Goal: Transaction & Acquisition: Purchase product/service

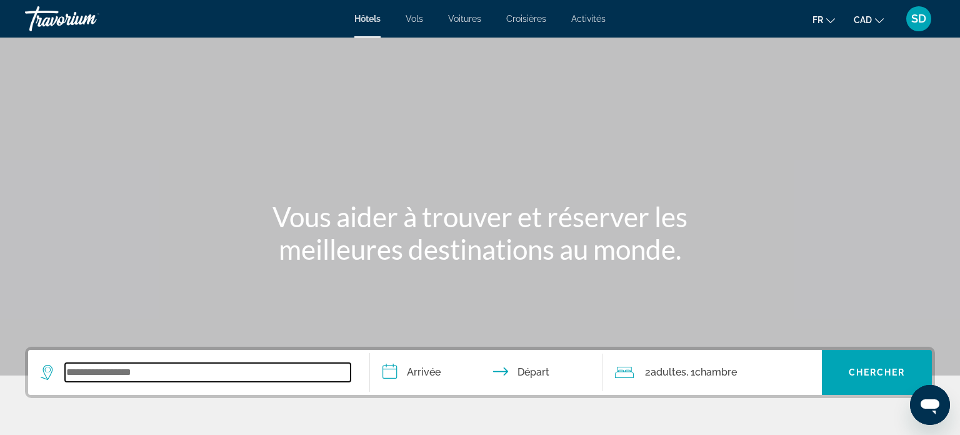
click at [204, 372] on input "Search widget" at bounding box center [208, 372] width 286 height 19
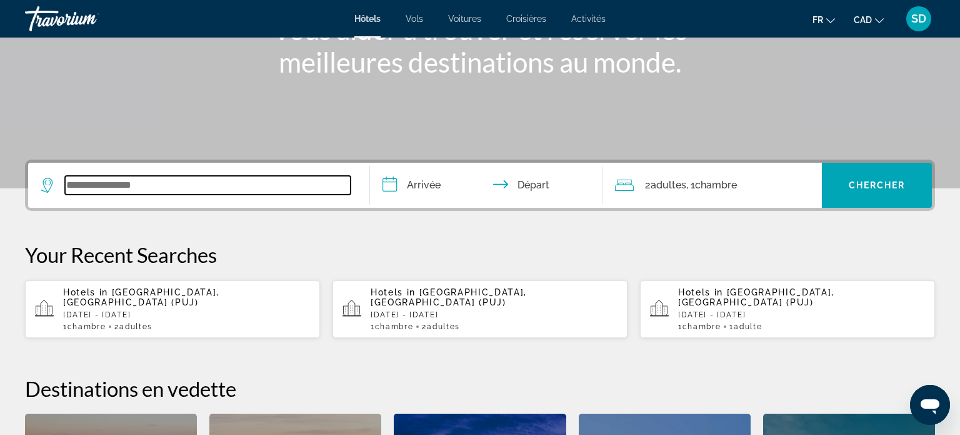
scroll to position [305, 0]
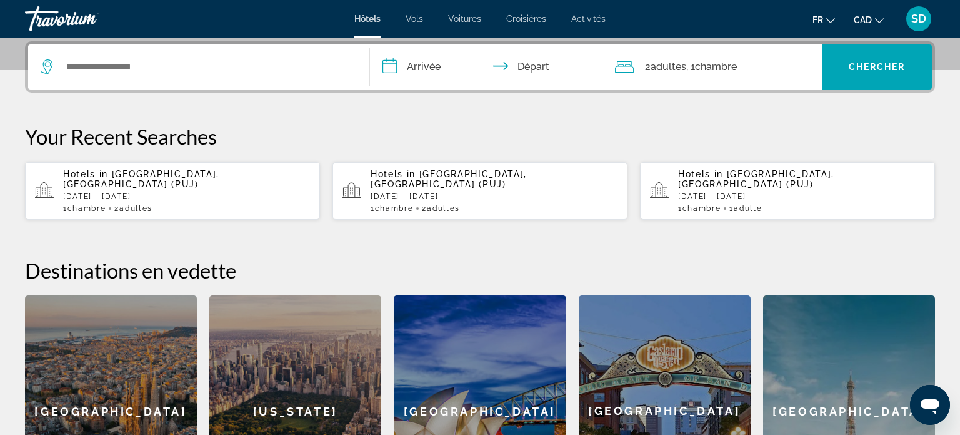
click at [164, 206] on app-hotels-recent-search "Hotels in [GEOGRAPHIC_DATA], [GEOGRAPHIC_DATA] (PUJ) [GEOGRAPHIC_DATA][DATE] - …" at bounding box center [172, 191] width 295 height 58
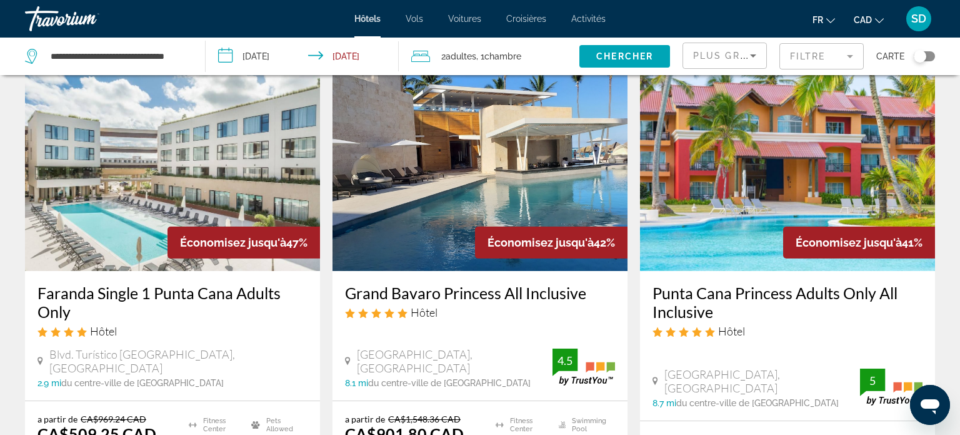
scroll to position [44, 0]
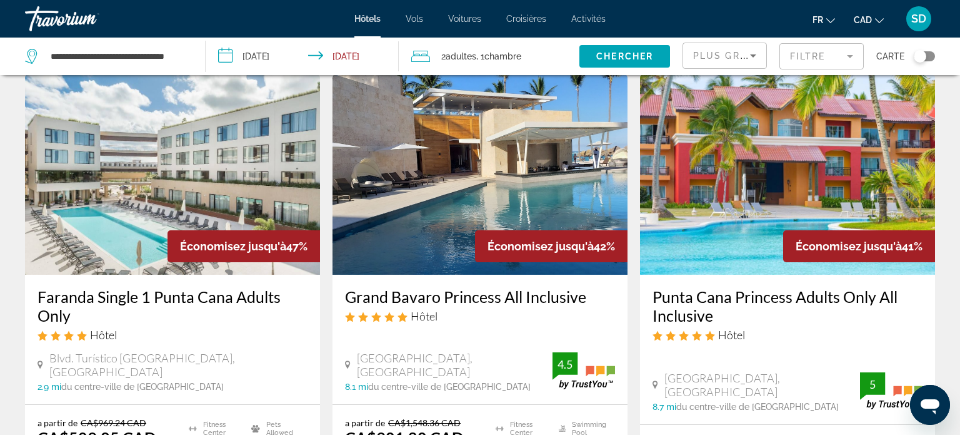
click at [792, 216] on img "Main content" at bounding box center [787, 174] width 295 height 200
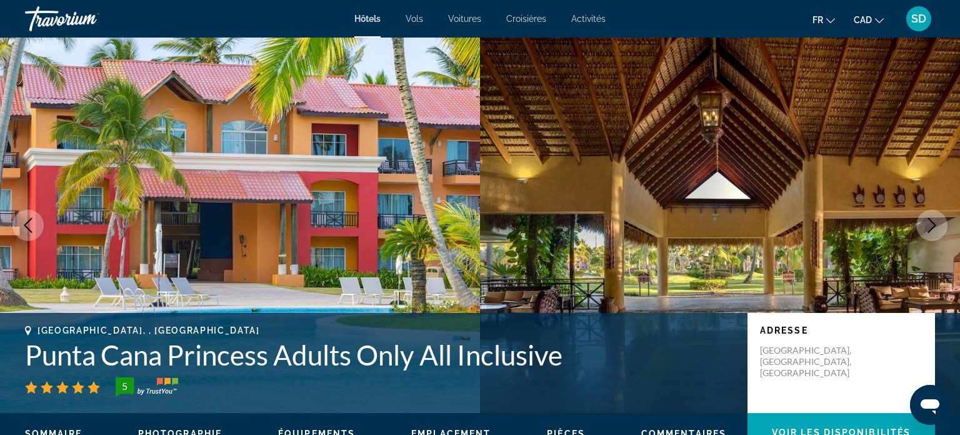
click at [932, 229] on icon "Next image" at bounding box center [932, 225] width 15 height 15
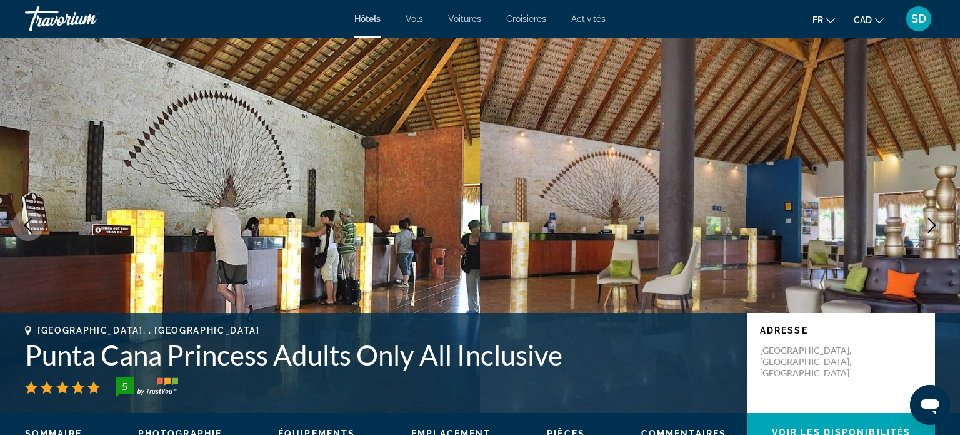
click at [932, 229] on icon "Next image" at bounding box center [932, 225] width 15 height 15
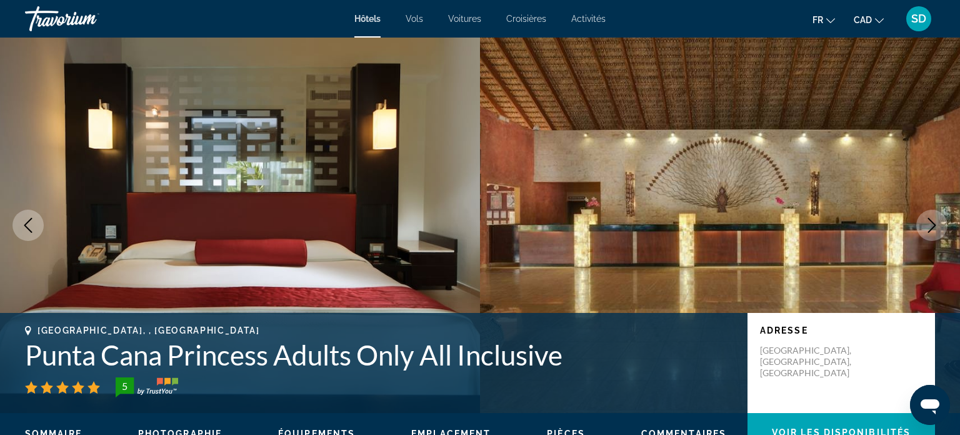
click at [932, 229] on icon "Next image" at bounding box center [932, 225] width 15 height 15
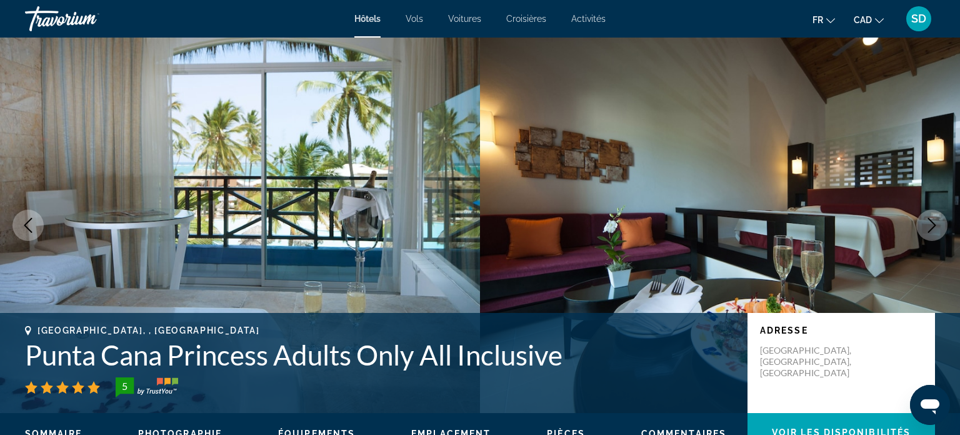
click at [932, 229] on icon "Next image" at bounding box center [932, 225] width 15 height 15
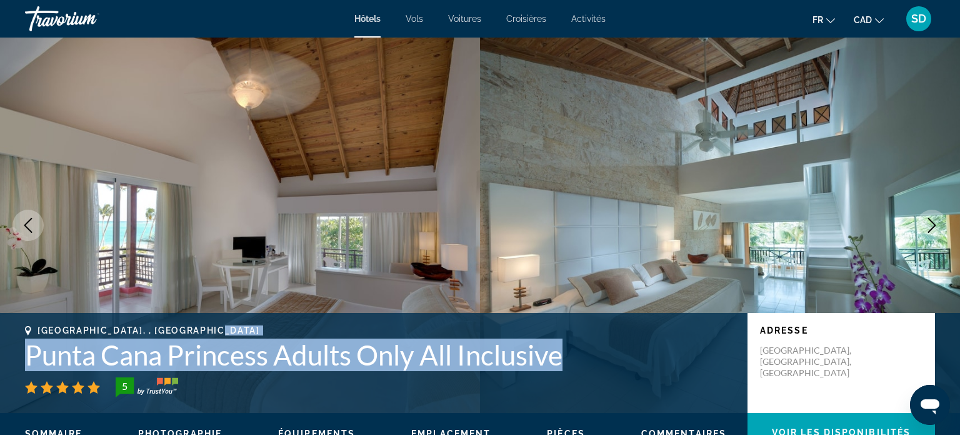
drag, startPoint x: 578, startPoint y: 335, endPoint x: 594, endPoint y: 361, distance: 31.4
click at [594, 361] on div "Punta Cana, , Dominican Republic Punta Cana Princess Adults Only All Inclusive 5" at bounding box center [380, 361] width 710 height 72
copy div "Punta Cana Princess Adults Only All Inclusive"
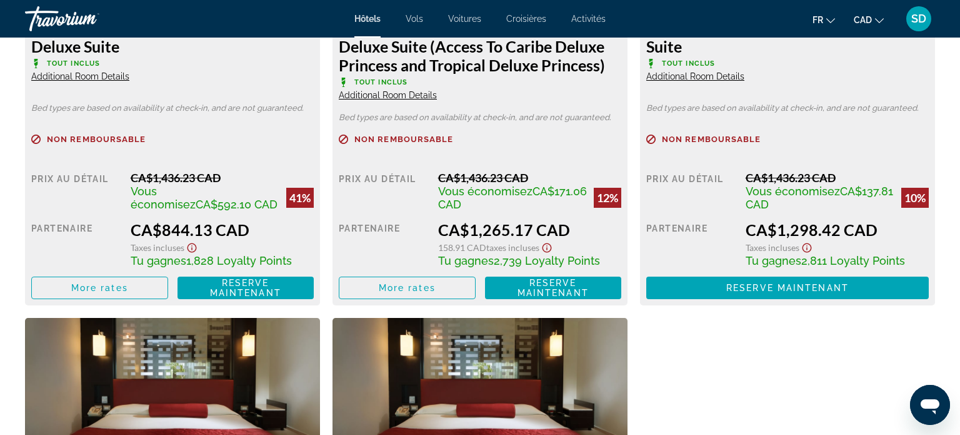
scroll to position [1898, 0]
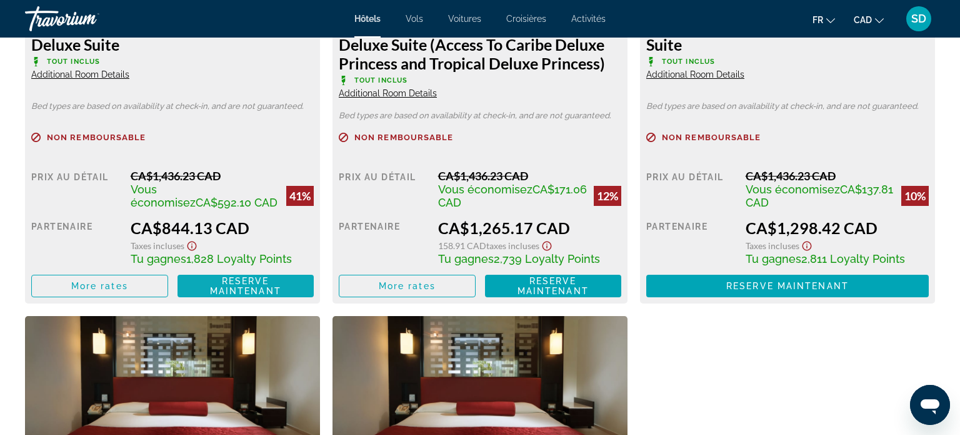
click at [226, 287] on span "Reserve maintenant" at bounding box center [245, 286] width 71 height 20
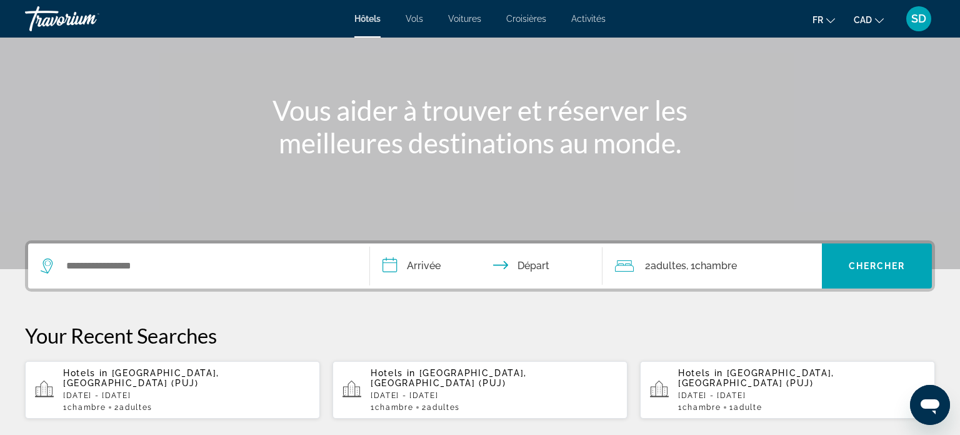
scroll to position [105, 0]
click at [219, 372] on span "[GEOGRAPHIC_DATA], [GEOGRAPHIC_DATA] (PUJ)" at bounding box center [141, 379] width 156 height 20
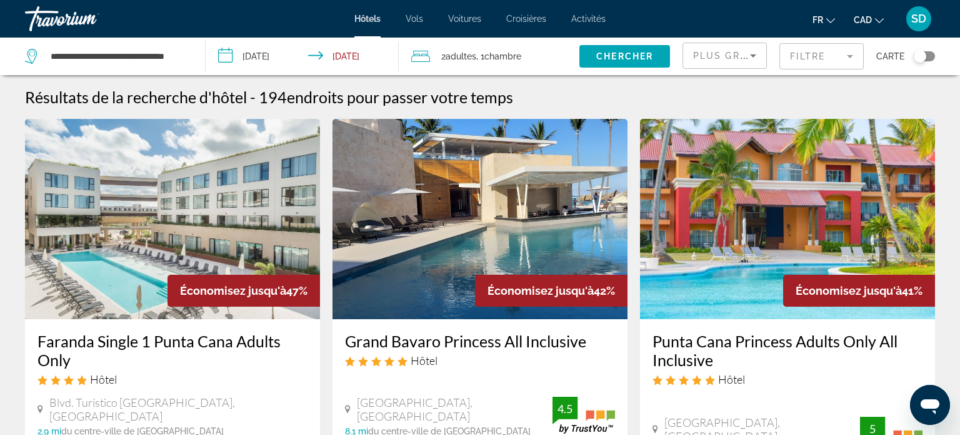
click at [799, 64] on mat-form-field "Filtre" at bounding box center [822, 56] width 84 height 26
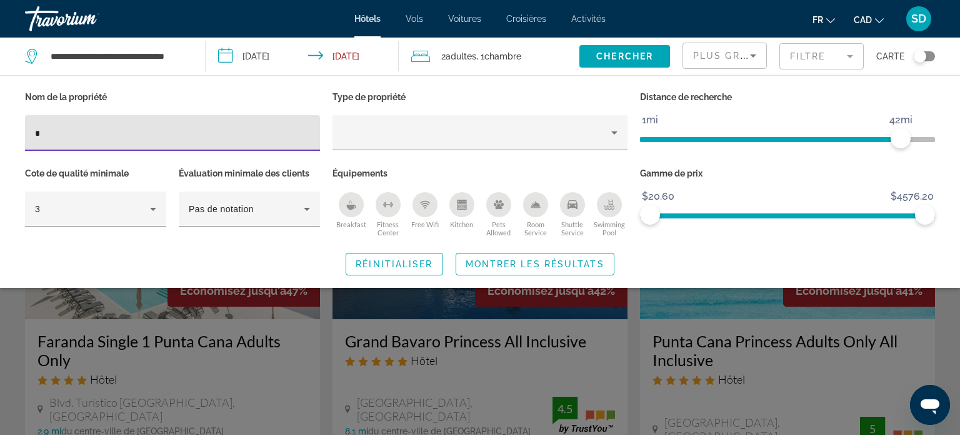
type input "**"
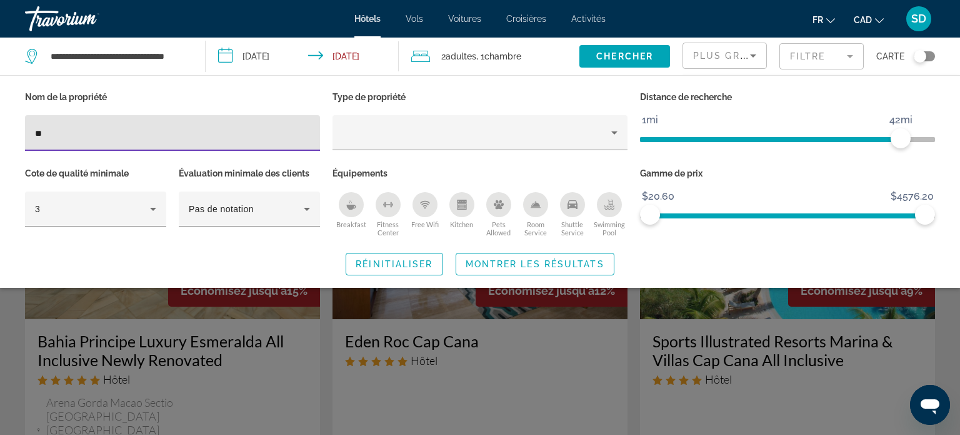
click at [465, 388] on div "Search widget" at bounding box center [480, 311] width 960 height 247
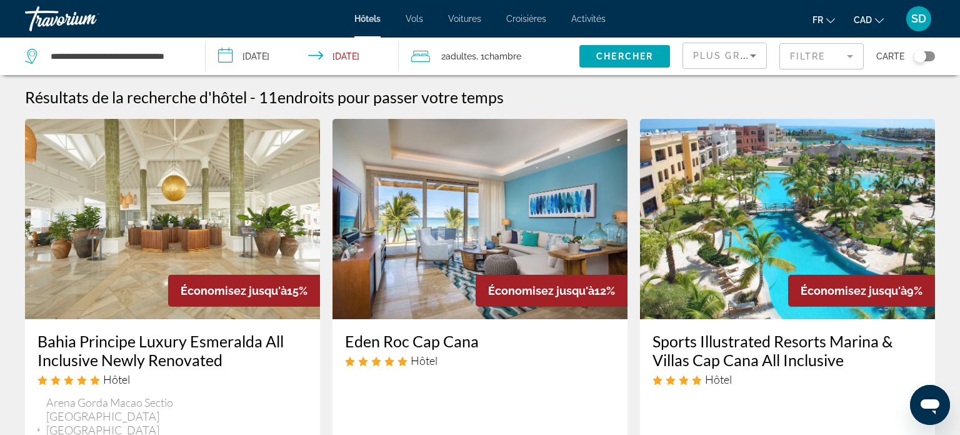
click at [465, 388] on div "Eden Roc Cap Cana Hôtel Cap Cana Juanillo, Punta Cana 10 mi du centre-ville de …" at bounding box center [480, 404] width 295 height 171
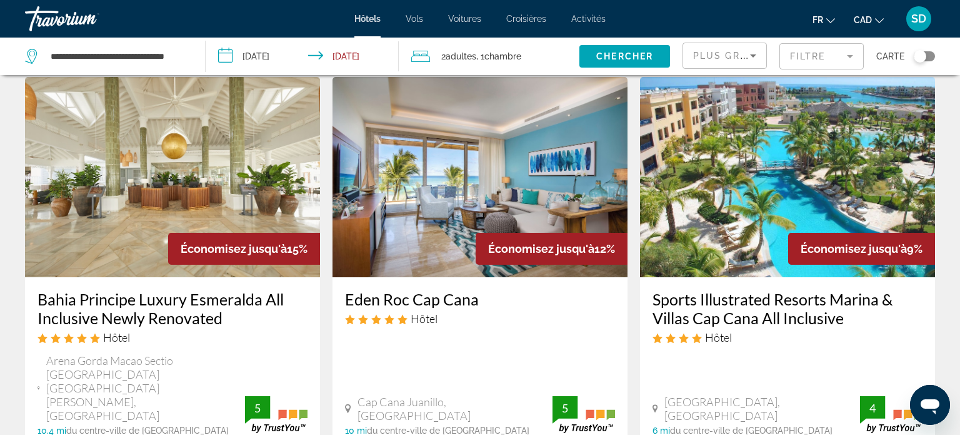
scroll to position [38, 0]
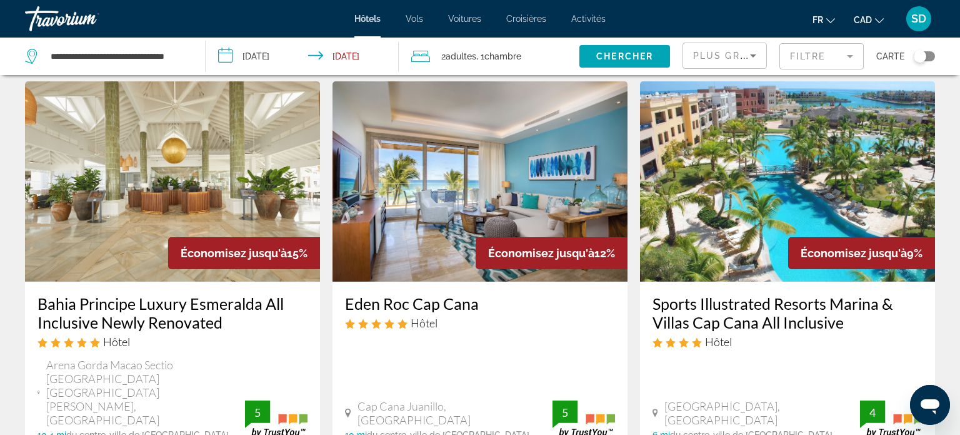
click at [435, 255] on img "Main content" at bounding box center [480, 181] width 295 height 200
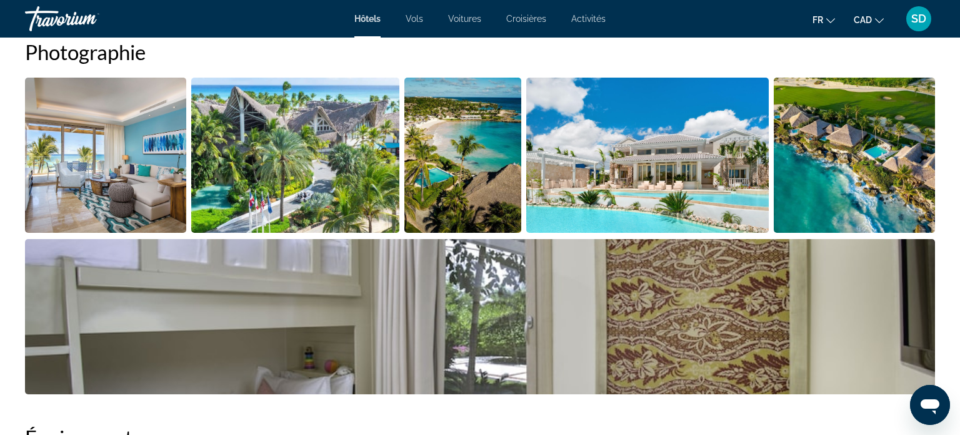
scroll to position [643, 0]
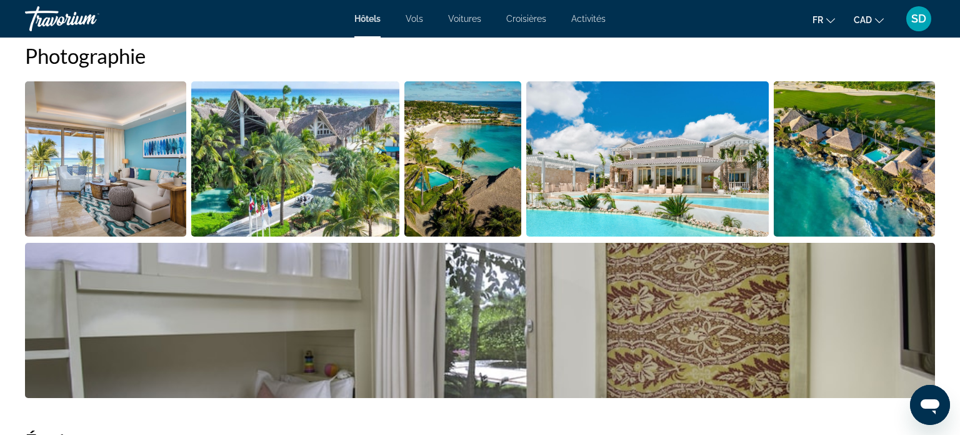
click at [117, 169] on img "Open full-screen image slider" at bounding box center [105, 158] width 161 height 155
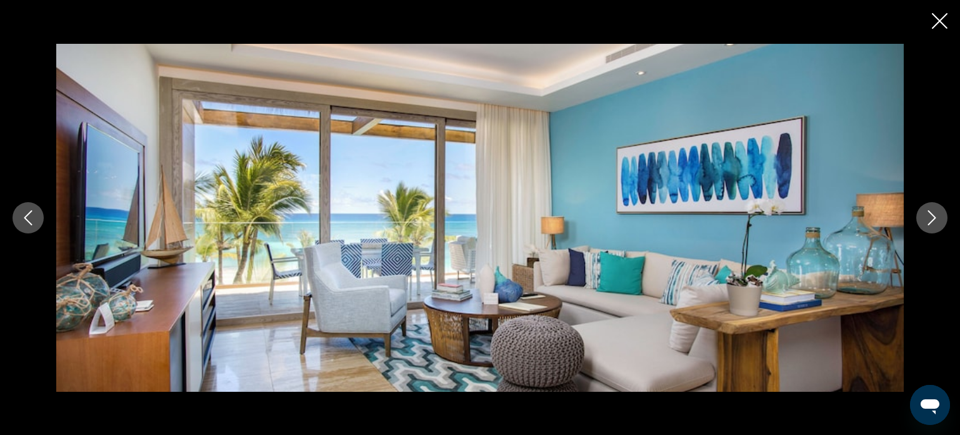
click at [933, 198] on div "prev next" at bounding box center [480, 218] width 960 height 348
click at [931, 214] on icon "Next image" at bounding box center [932, 217] width 15 height 15
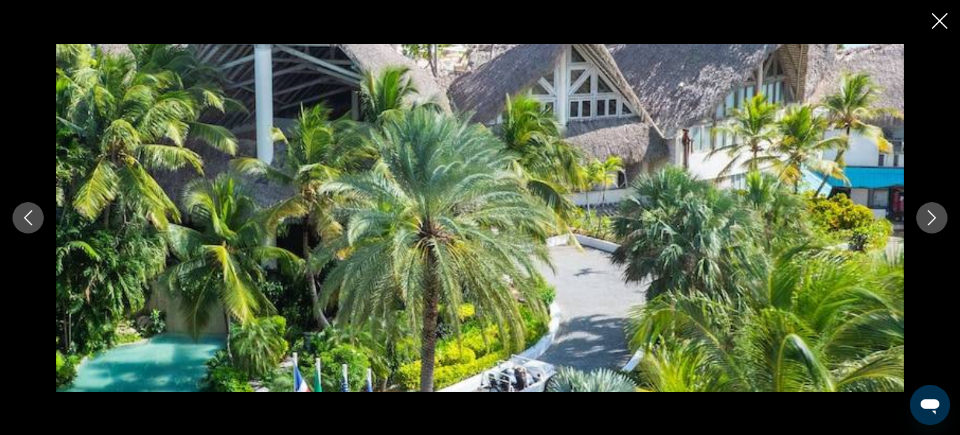
click at [931, 214] on icon "Next image" at bounding box center [932, 217] width 15 height 15
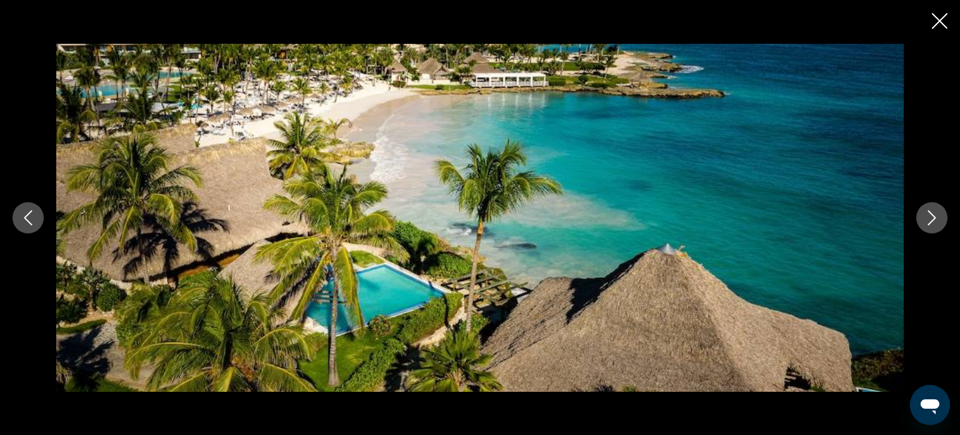
click at [931, 214] on icon "Next image" at bounding box center [932, 217] width 15 height 15
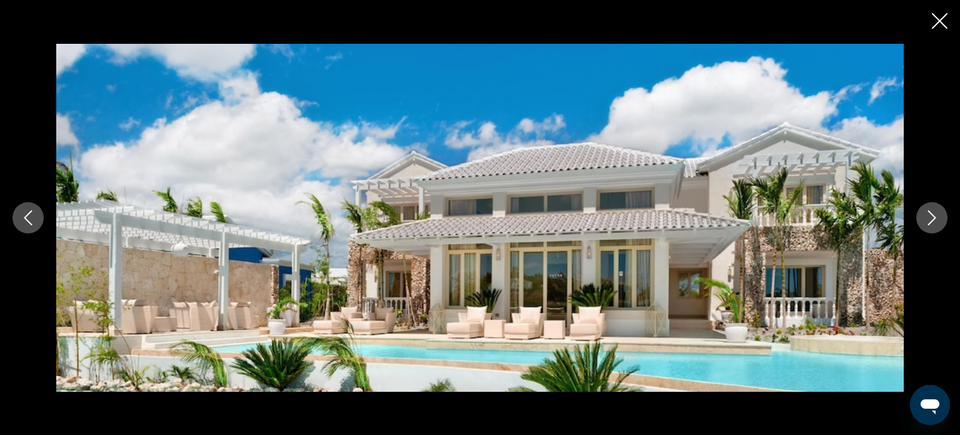
click at [920, 225] on button "Next image" at bounding box center [932, 217] width 31 height 31
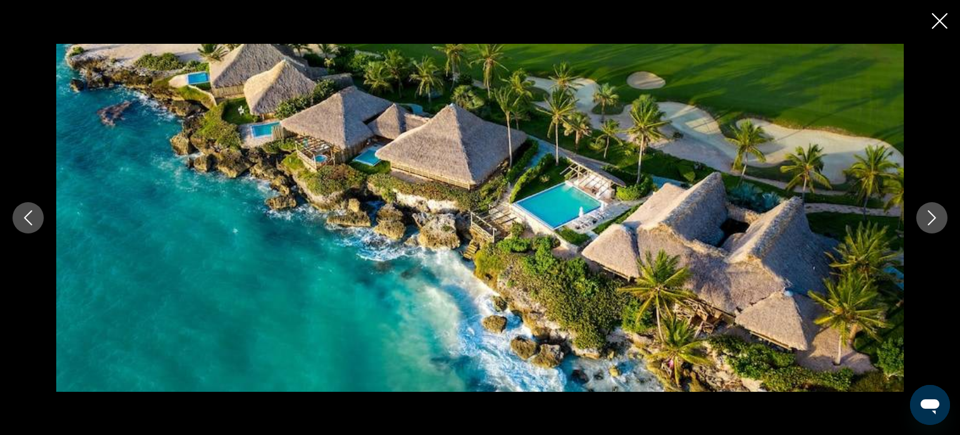
click at [920, 225] on button "Next image" at bounding box center [932, 217] width 31 height 31
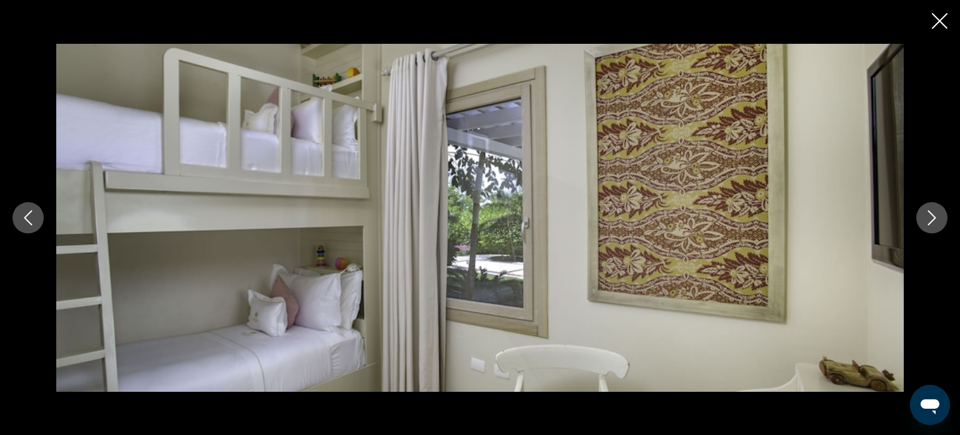
click at [920, 225] on button "Next image" at bounding box center [932, 217] width 31 height 31
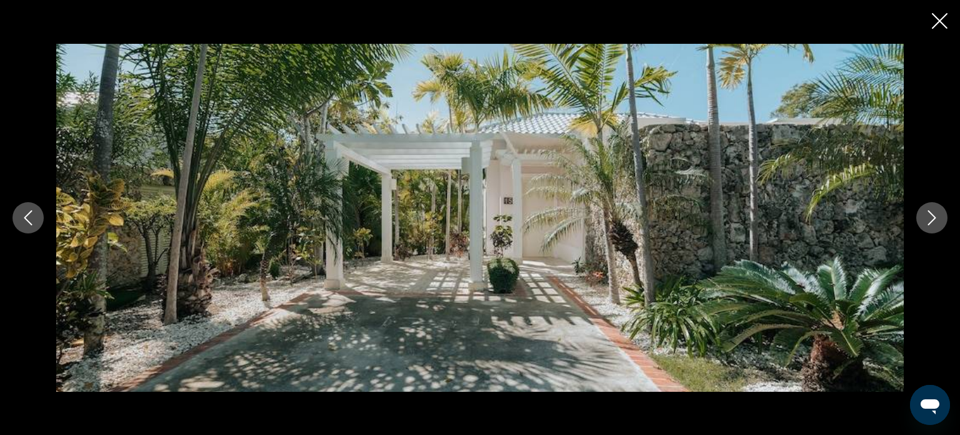
click at [920, 225] on button "Next image" at bounding box center [932, 217] width 31 height 31
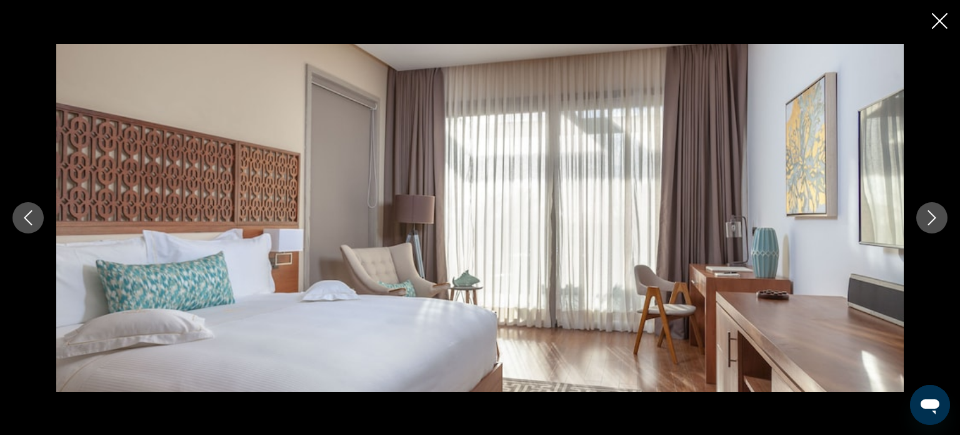
click at [920, 225] on button "Next image" at bounding box center [932, 217] width 31 height 31
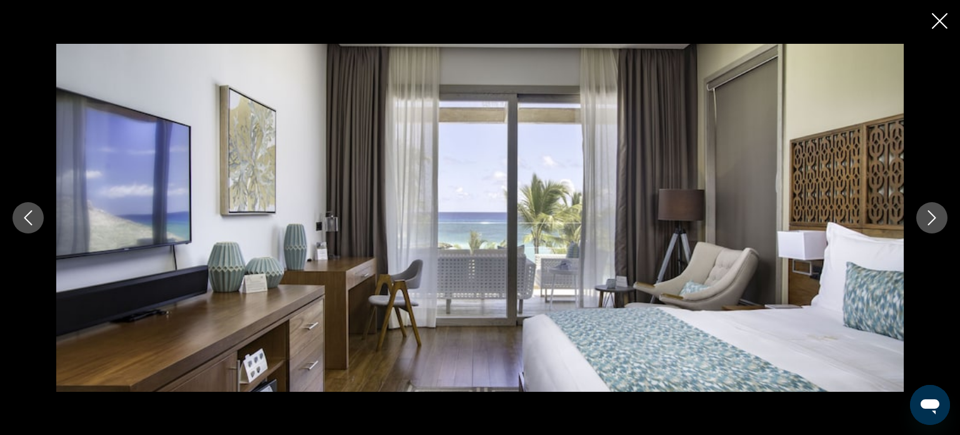
click at [920, 225] on button "Next image" at bounding box center [932, 217] width 31 height 31
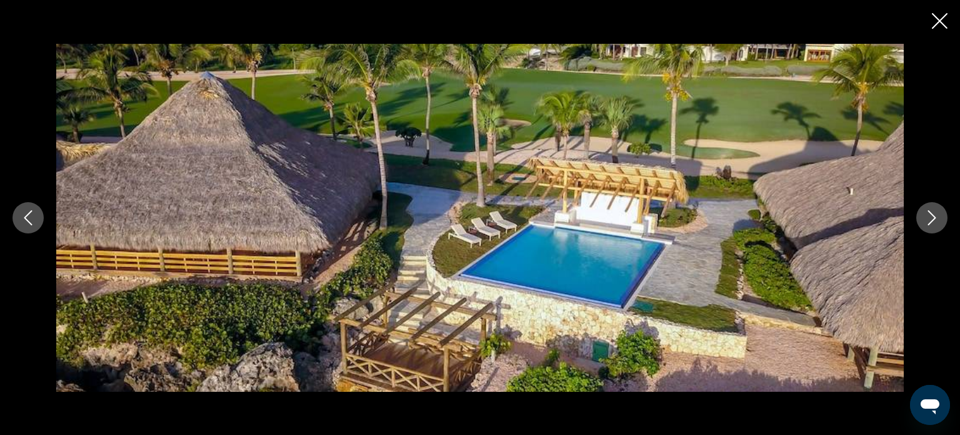
click at [920, 225] on button "Next image" at bounding box center [932, 217] width 31 height 31
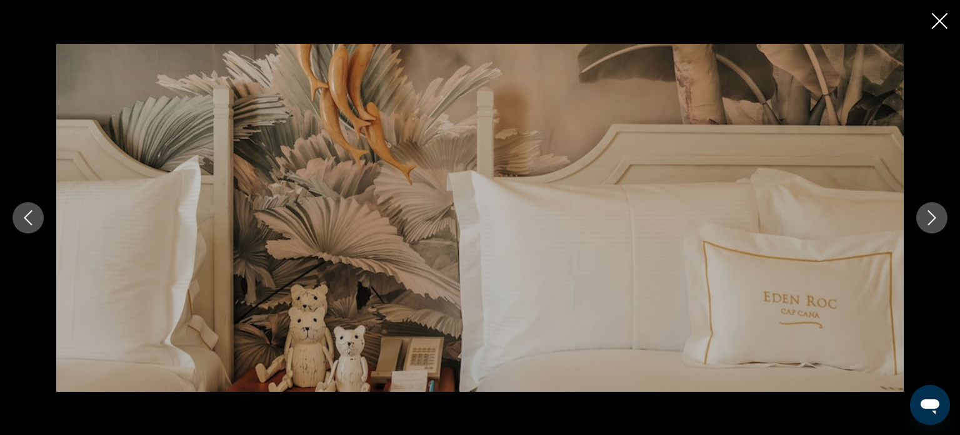
click at [920, 225] on button "Next image" at bounding box center [932, 217] width 31 height 31
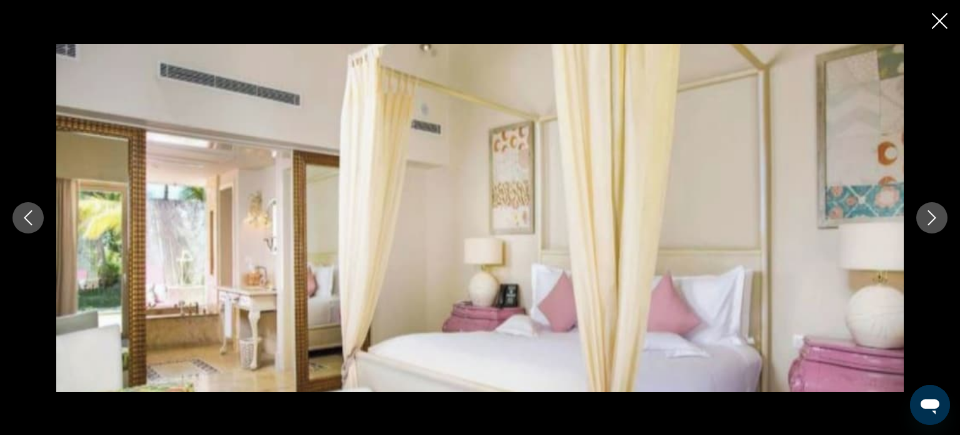
click at [945, 26] on icon "Close slideshow" at bounding box center [940, 21] width 16 height 16
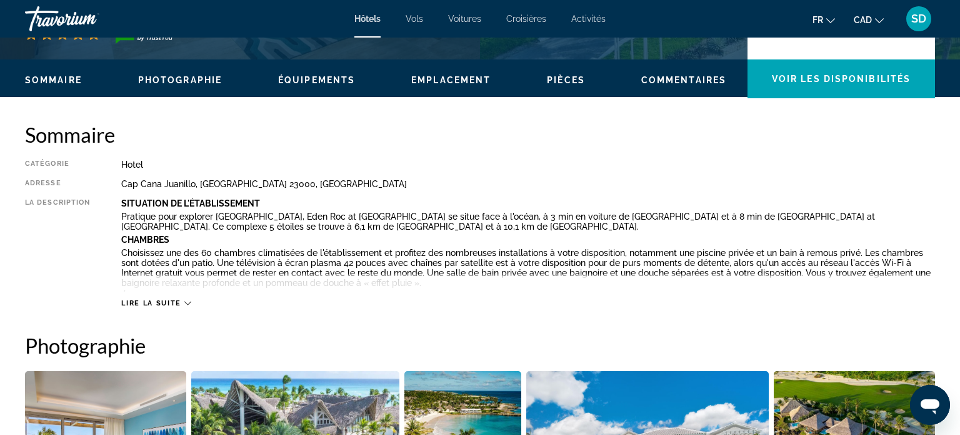
scroll to position [0, 0]
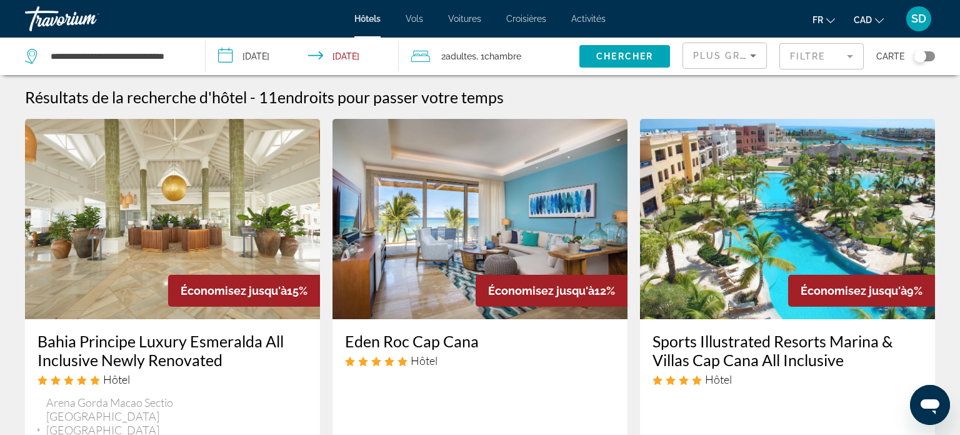
click at [813, 53] on mat-form-field "Filtre" at bounding box center [822, 56] width 84 height 26
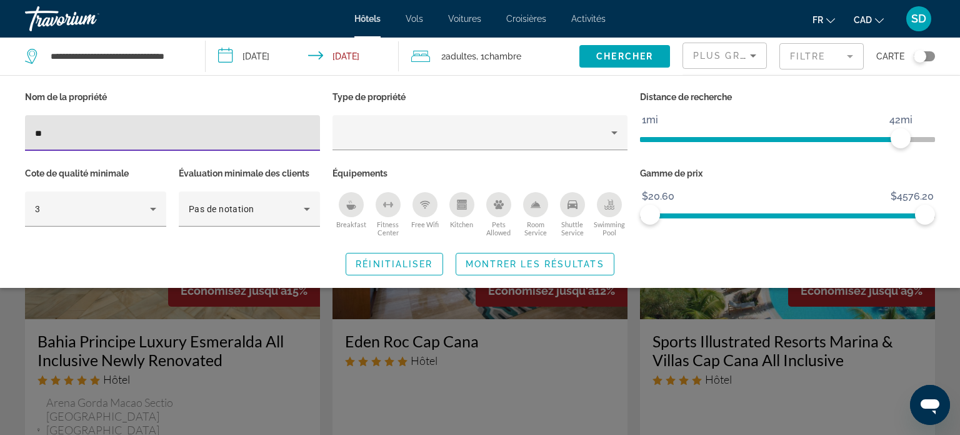
type input "*"
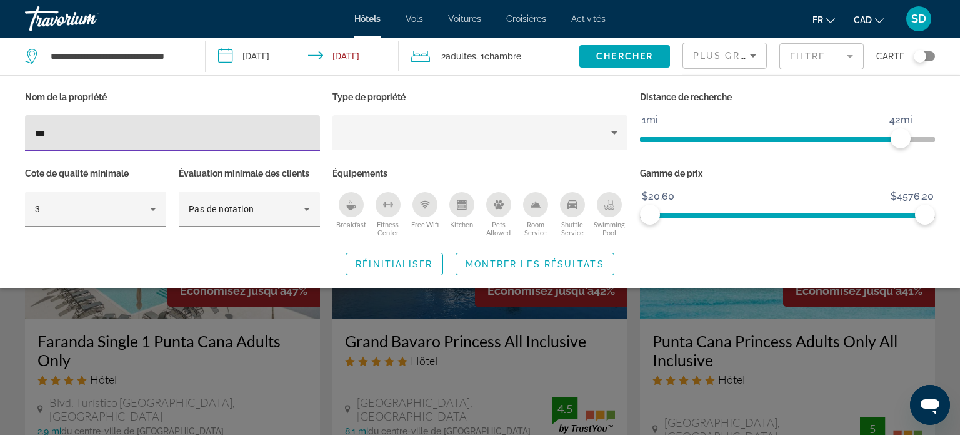
type input "****"
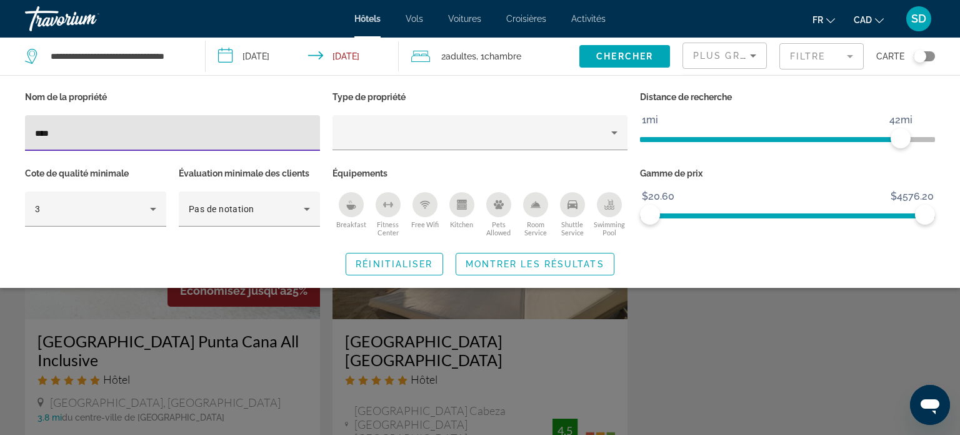
click at [226, 340] on div "Search widget" at bounding box center [480, 311] width 960 height 247
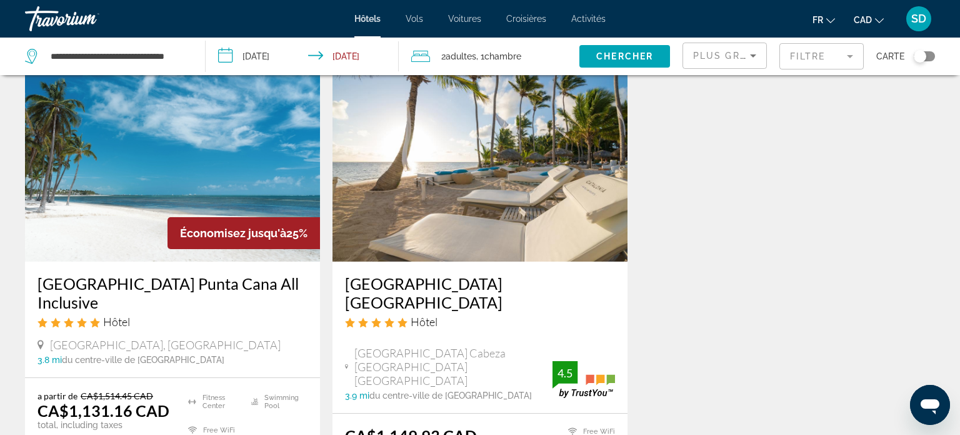
scroll to position [53, 0]
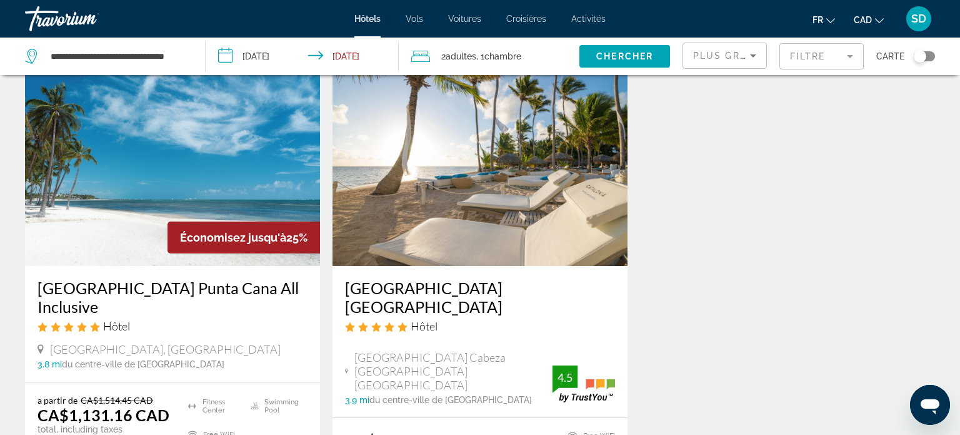
click at [144, 145] on img "Main content" at bounding box center [172, 166] width 295 height 200
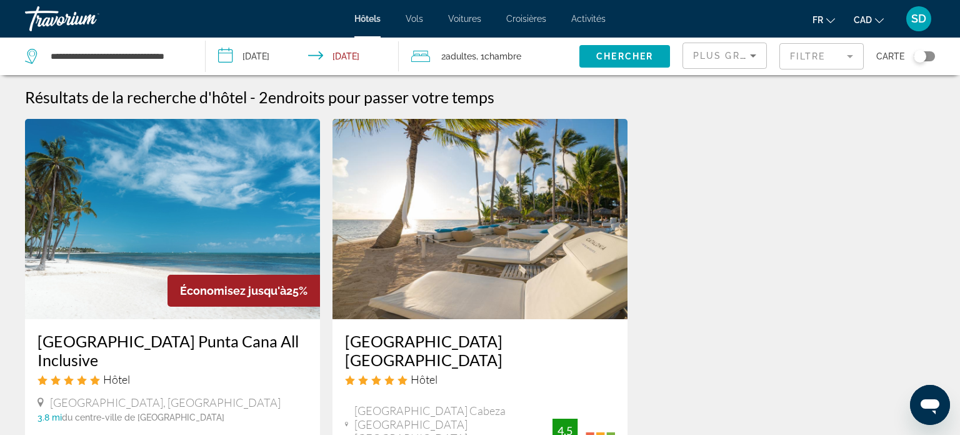
click at [577, 255] on img "Main content" at bounding box center [480, 219] width 295 height 200
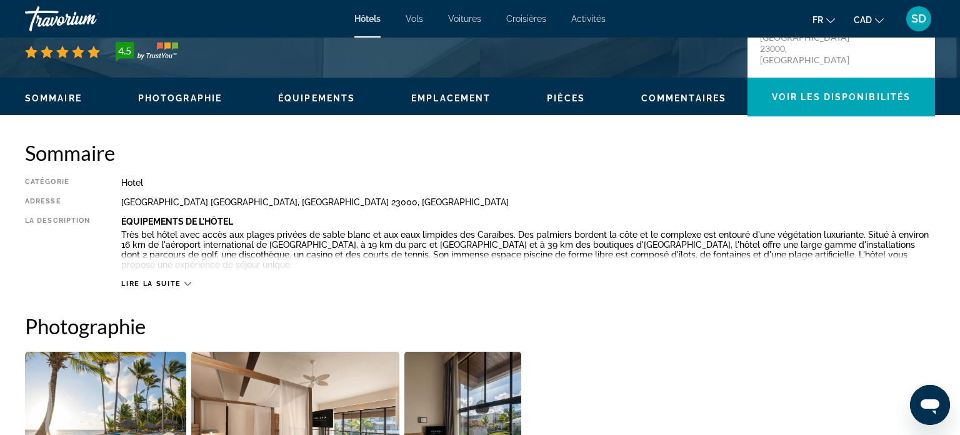
scroll to position [329, 0]
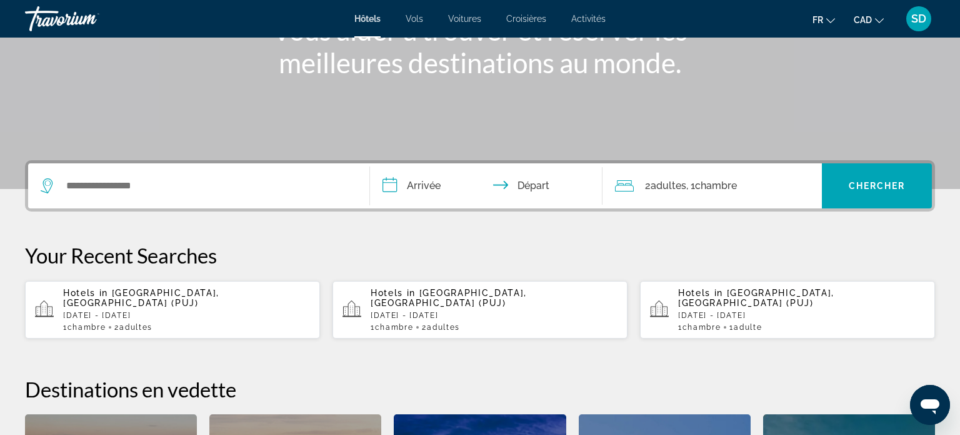
scroll to position [188, 0]
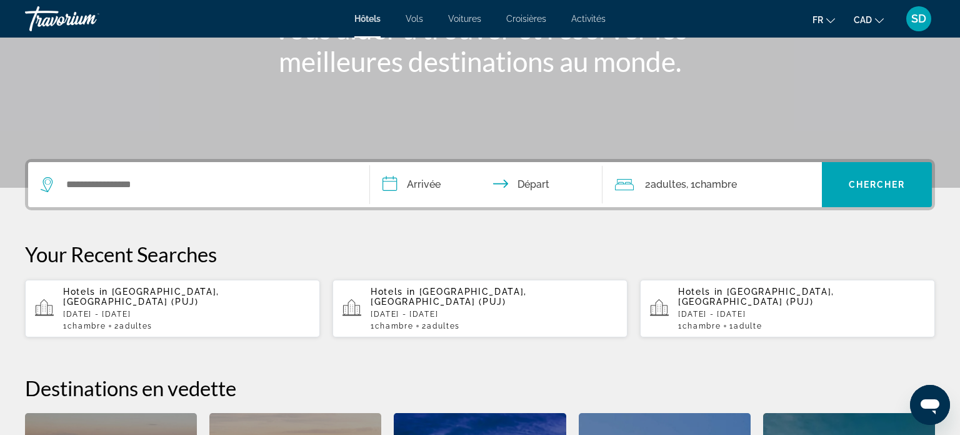
click at [88, 310] on p "[DATE] - [DATE]" at bounding box center [186, 314] width 247 height 9
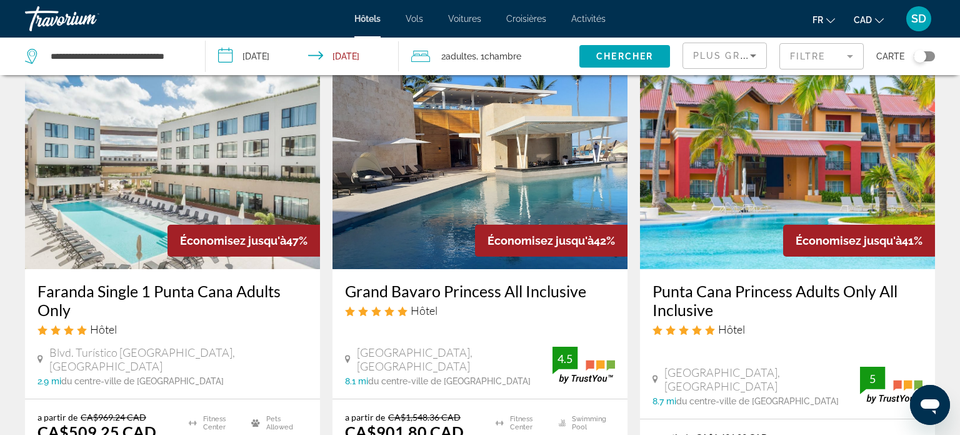
scroll to position [47, 0]
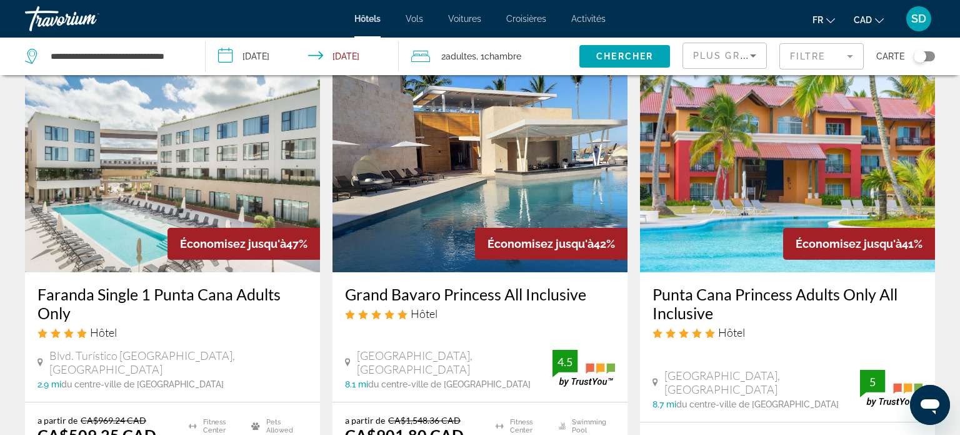
click at [490, 223] on img "Main content" at bounding box center [480, 172] width 295 height 200
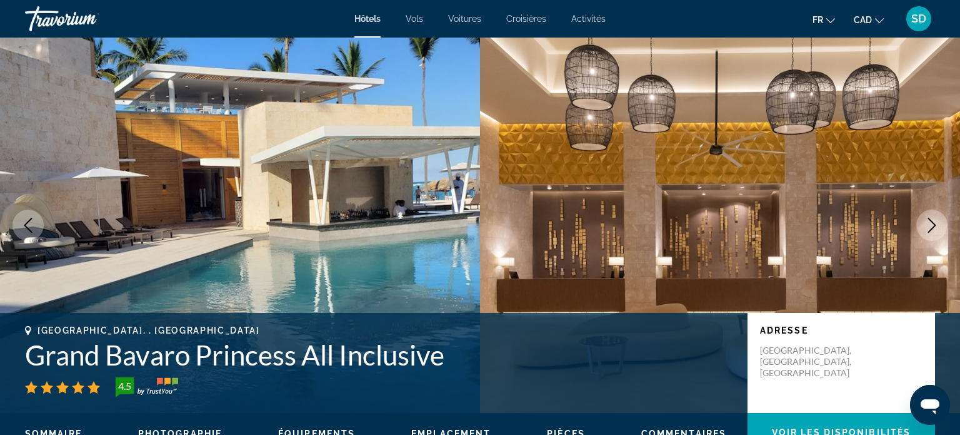
click at [938, 251] on img "Main content" at bounding box center [720, 225] width 480 height 375
click at [931, 239] on button "Next image" at bounding box center [932, 224] width 31 height 31
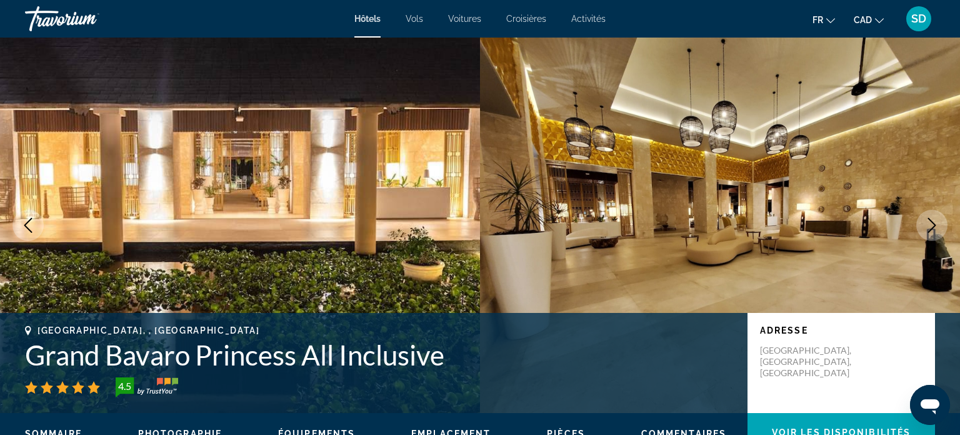
click at [931, 239] on button "Next image" at bounding box center [932, 224] width 31 height 31
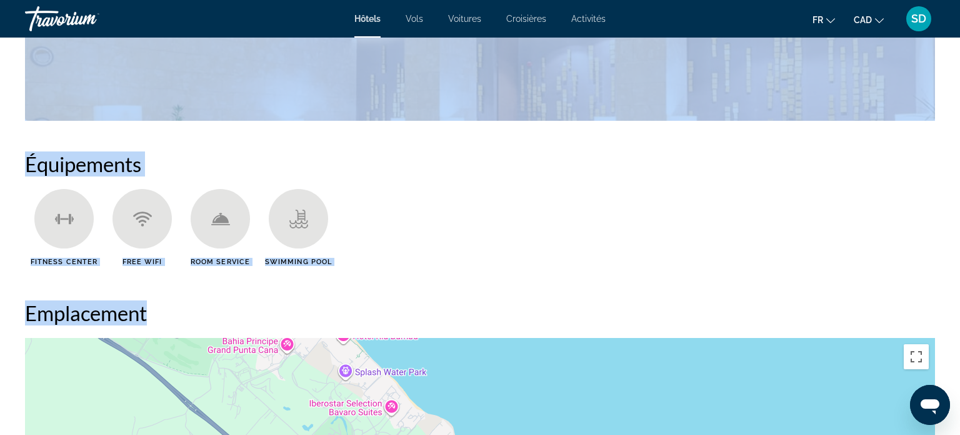
scroll to position [930, 0]
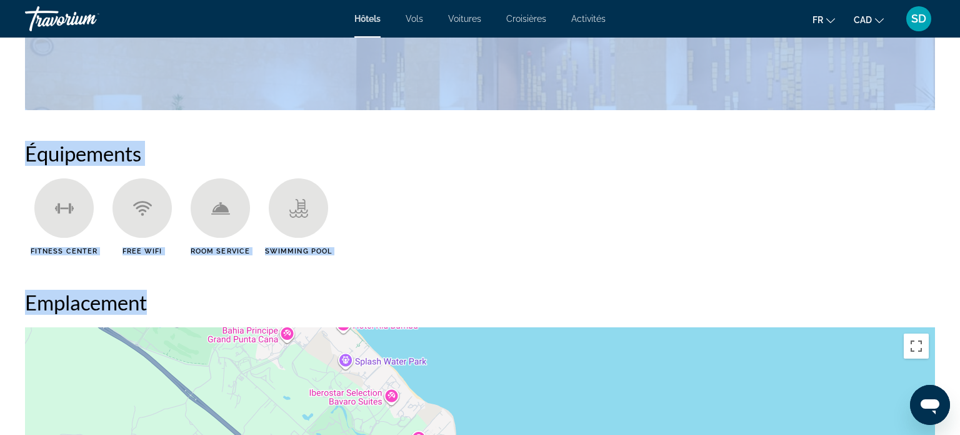
drag, startPoint x: 462, startPoint y: 372, endPoint x: 30, endPoint y: 321, distance: 435.1
click at [687, 251] on ul "Fitness Center Free WiFi Room Service Swimming Pool" at bounding box center [480, 221] width 910 height 86
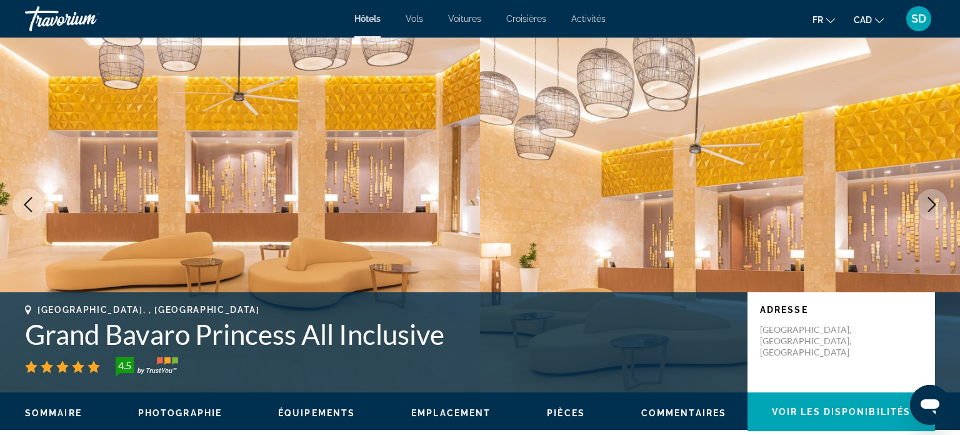
scroll to position [0, 0]
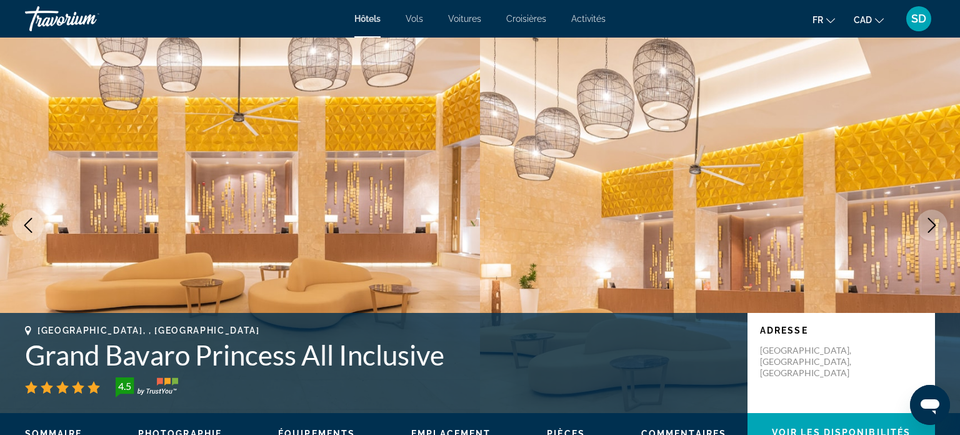
drag, startPoint x: 3, startPoint y: 323, endPoint x: 528, endPoint y: 366, distance: 526.5
click at [528, 366] on div "Punta Cana, , Dominican Republic Grand Bavaro Princess All Inclusive 4.5 Adress…" at bounding box center [480, 363] width 960 height 100
click at [525, 360] on h1 "Grand Bavaro Princess All Inclusive" at bounding box center [380, 354] width 710 height 33
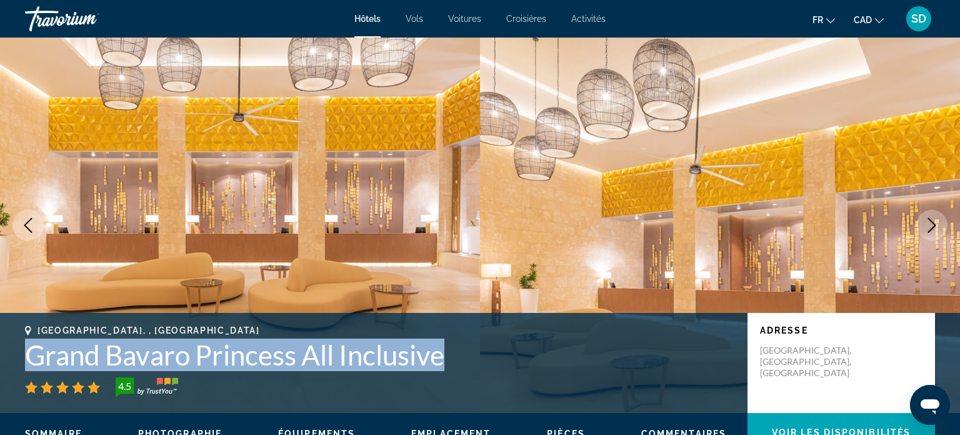
drag, startPoint x: 458, startPoint y: 368, endPoint x: 17, endPoint y: 356, distance: 441.0
click at [17, 356] on div "Punta Cana, , Dominican Republic Grand Bavaro Princess All Inclusive 4.5 Adress…" at bounding box center [480, 362] width 960 height 75
copy h1 "Grand Bavaro Princess All Inclusive"
click at [925, 218] on icon "Next image" at bounding box center [932, 225] width 15 height 15
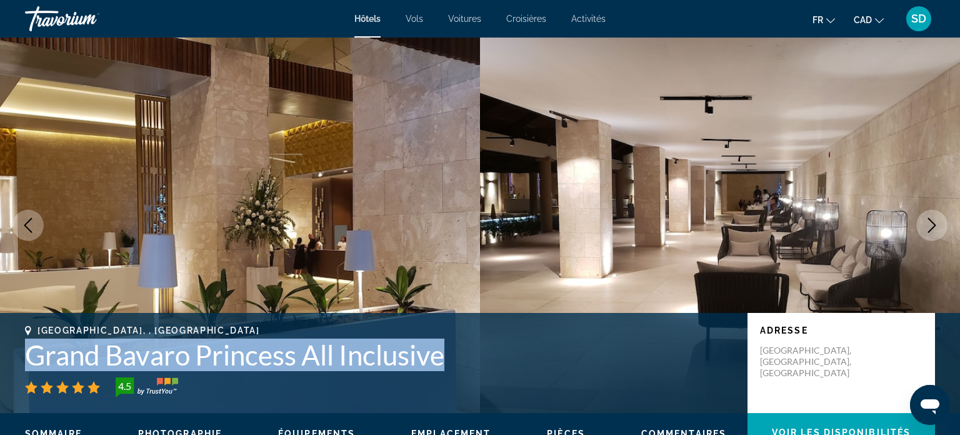
click at [925, 218] on icon "Next image" at bounding box center [932, 225] width 15 height 15
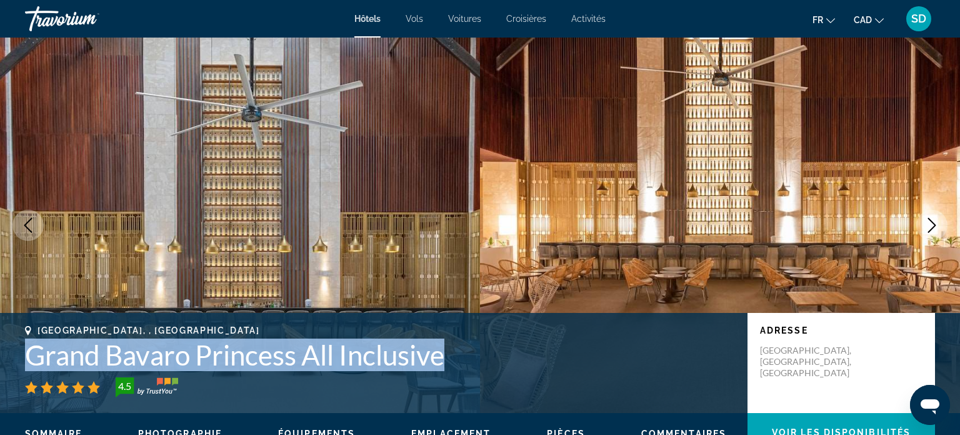
click at [925, 218] on icon "Next image" at bounding box center [932, 225] width 15 height 15
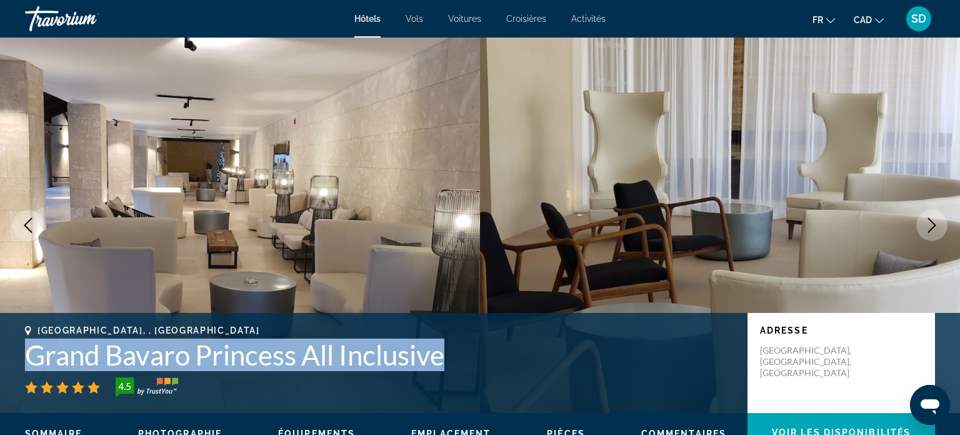
click at [925, 218] on icon "Next image" at bounding box center [932, 225] width 15 height 15
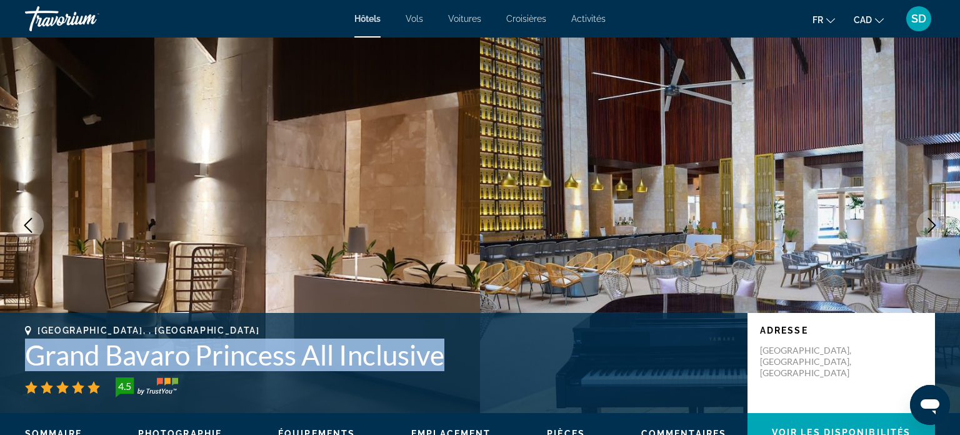
click at [925, 218] on icon "Next image" at bounding box center [932, 225] width 15 height 15
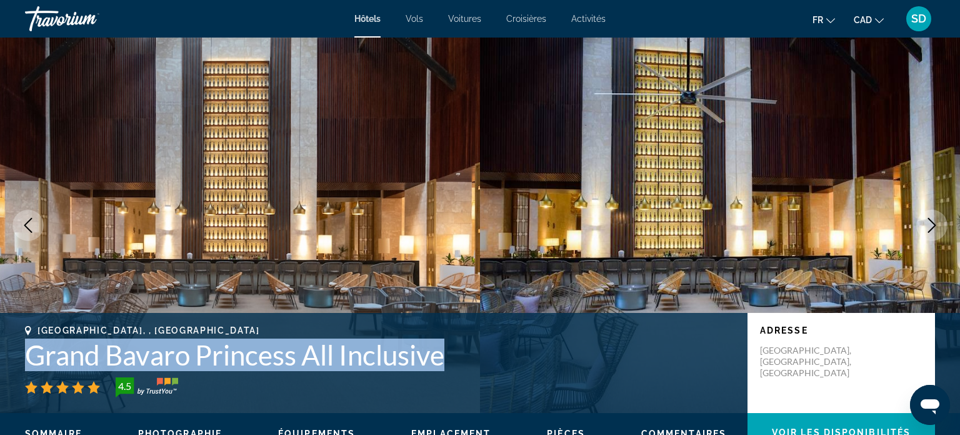
click at [925, 218] on icon "Next image" at bounding box center [932, 225] width 15 height 15
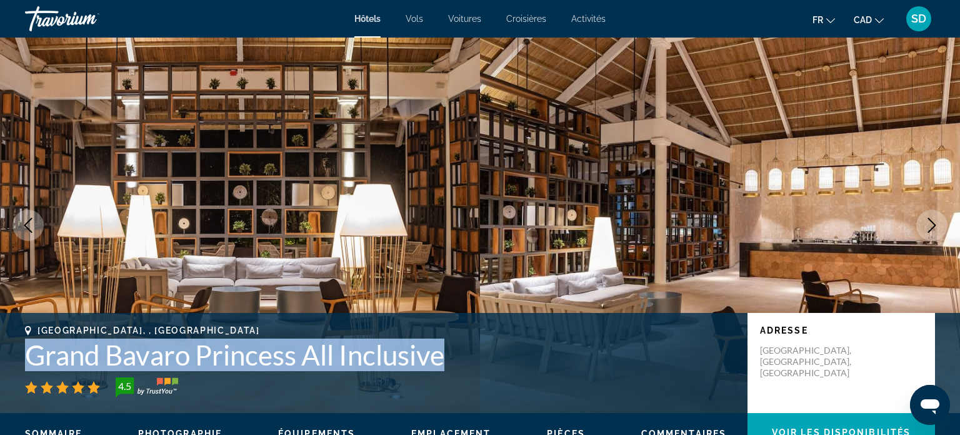
click at [925, 218] on icon "Next image" at bounding box center [932, 225] width 15 height 15
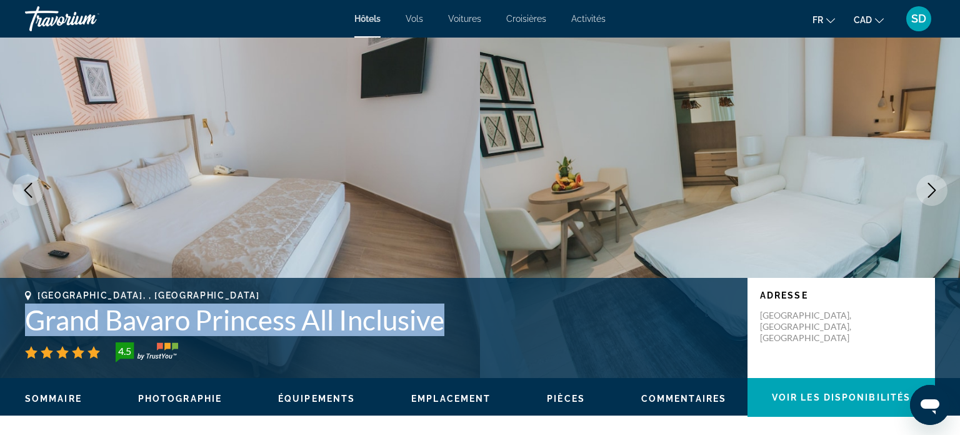
scroll to position [34, 0]
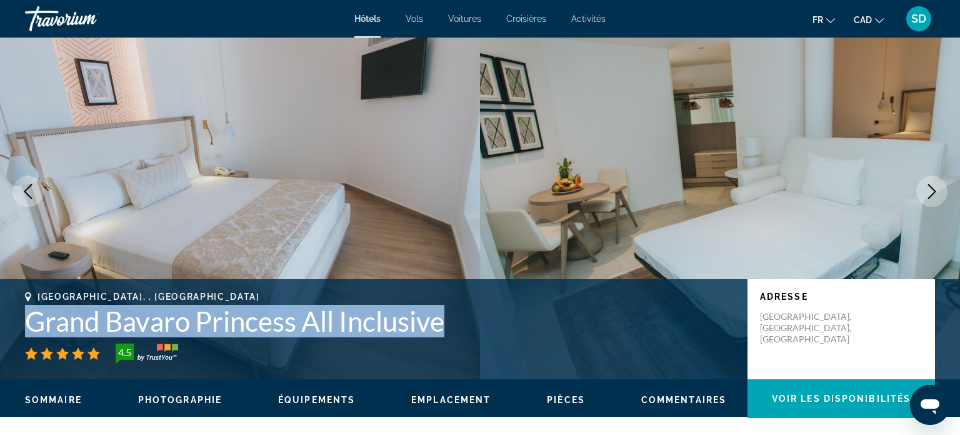
click at [942, 184] on button "Next image" at bounding box center [932, 191] width 31 height 31
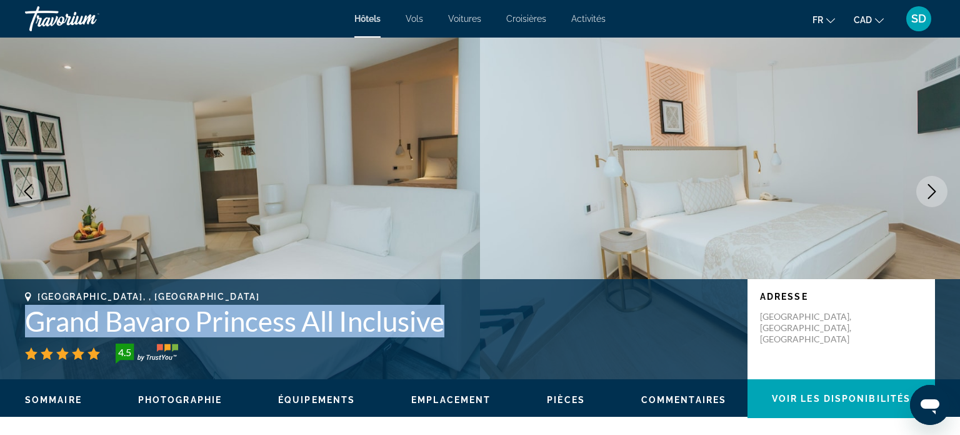
click at [942, 184] on button "Next image" at bounding box center [932, 191] width 31 height 31
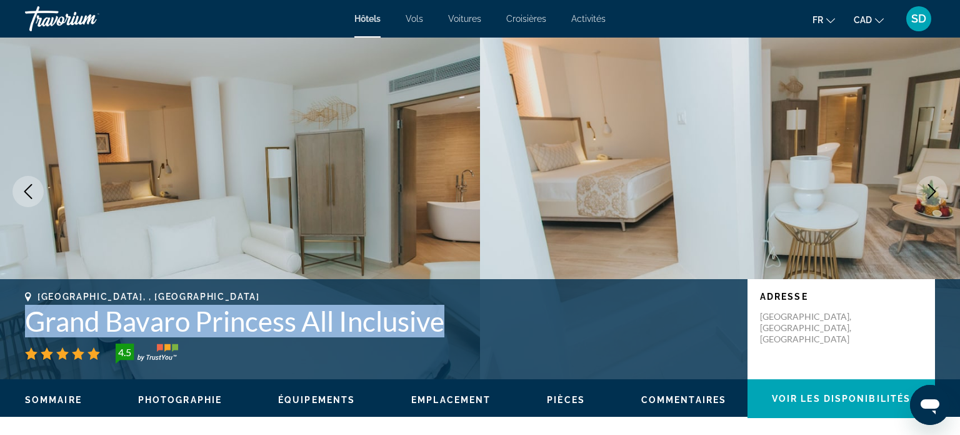
click at [942, 184] on button "Next image" at bounding box center [932, 191] width 31 height 31
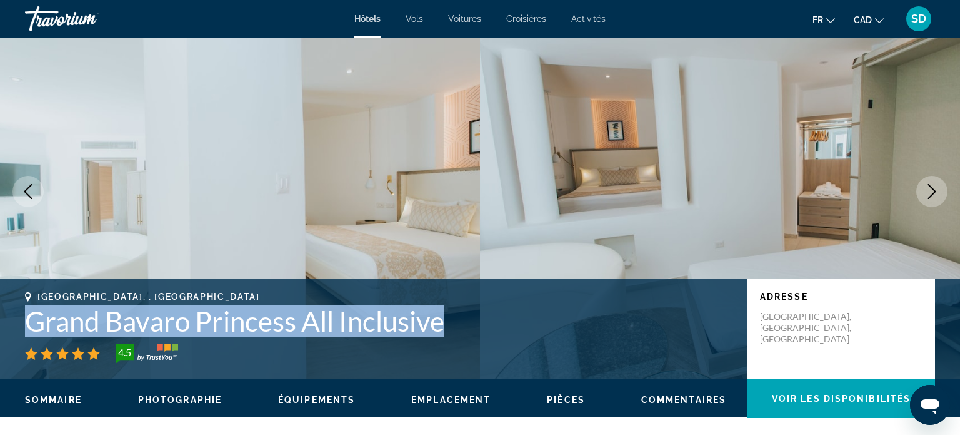
click at [942, 184] on button "Next image" at bounding box center [932, 191] width 31 height 31
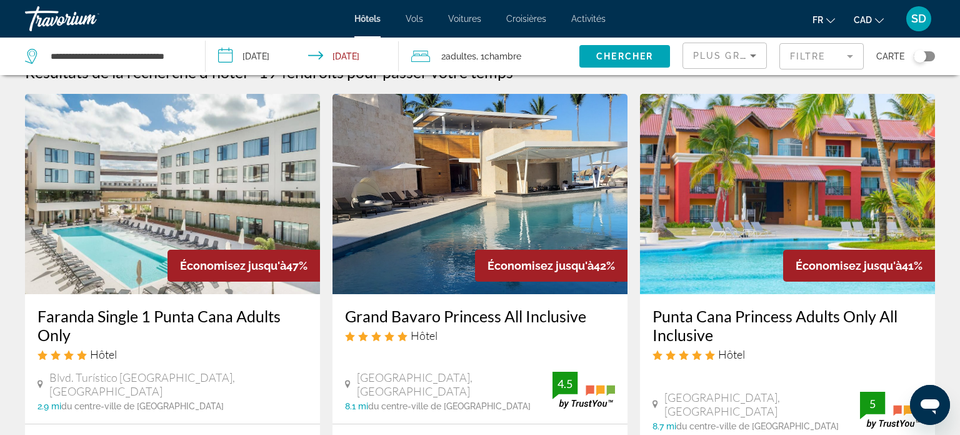
scroll to position [44, 0]
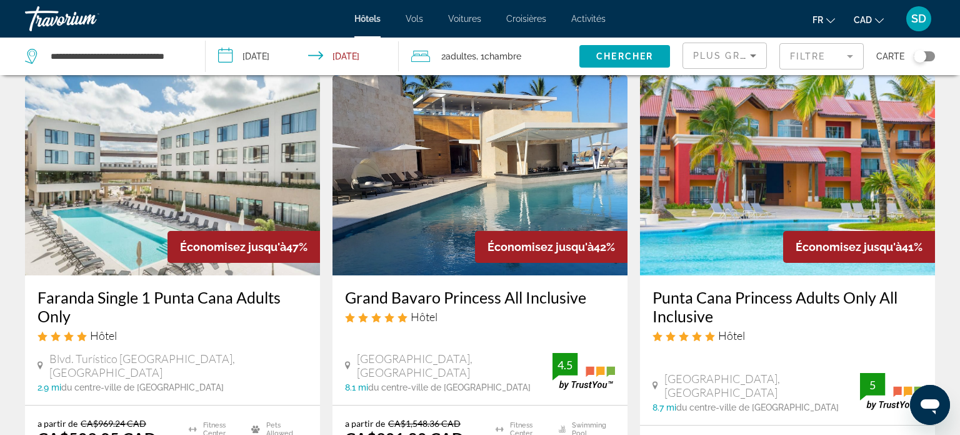
click at [760, 254] on img "Main content" at bounding box center [787, 175] width 295 height 200
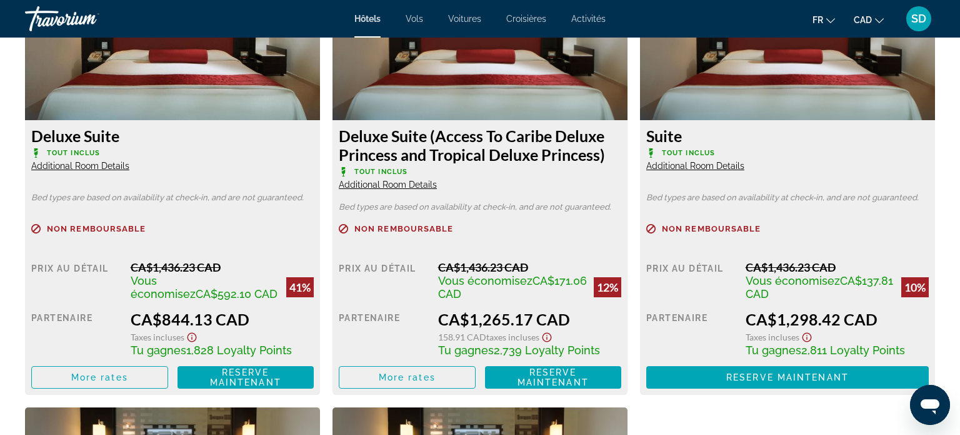
scroll to position [1808, 0]
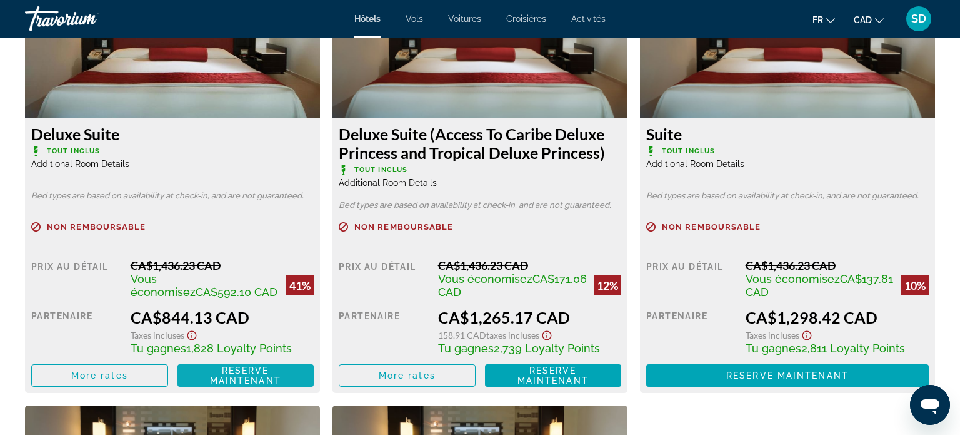
click at [234, 369] on span "Reserve maintenant" at bounding box center [245, 375] width 71 height 20
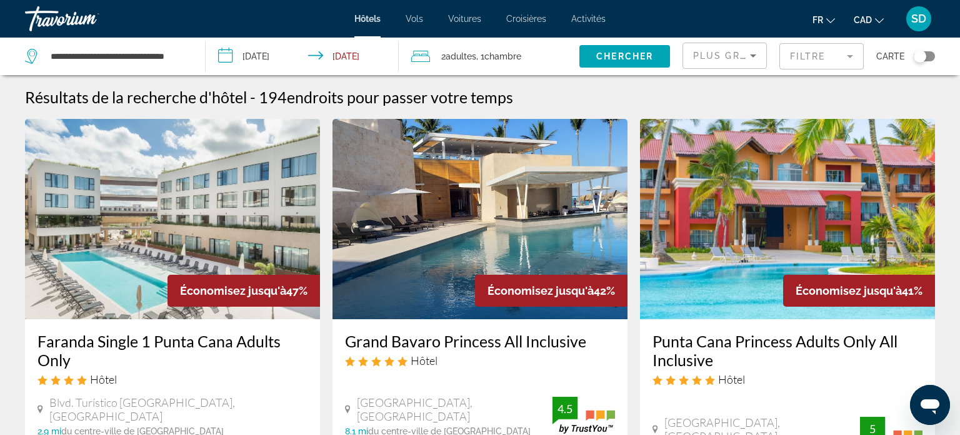
click at [521, 68] on div "2 Adulte Adultes , 1 Chambre pièces" at bounding box center [495, 57] width 168 height 38
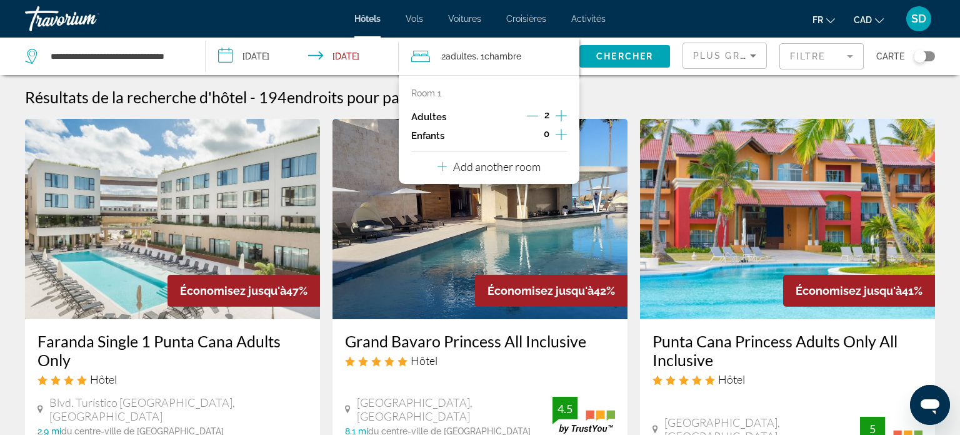
click at [529, 117] on icon "Decrement adults" at bounding box center [532, 115] width 11 height 11
click at [623, 53] on span "Chercher" at bounding box center [625, 56] width 57 height 10
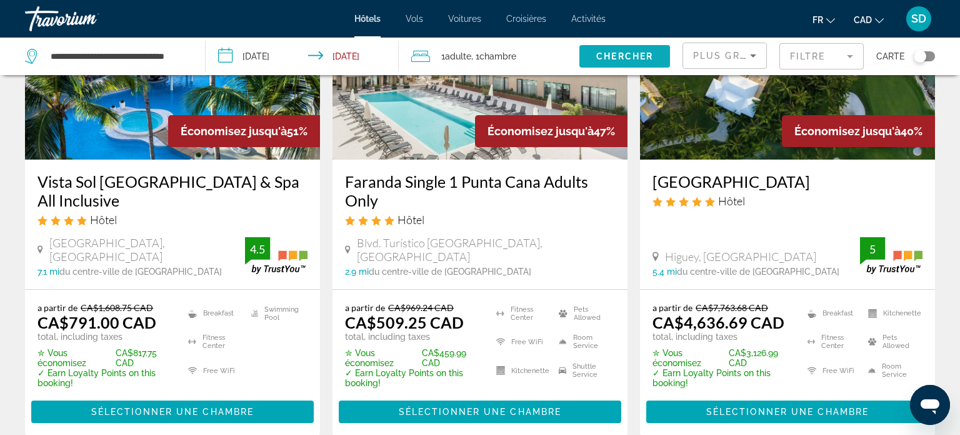
scroll to position [163, 0]
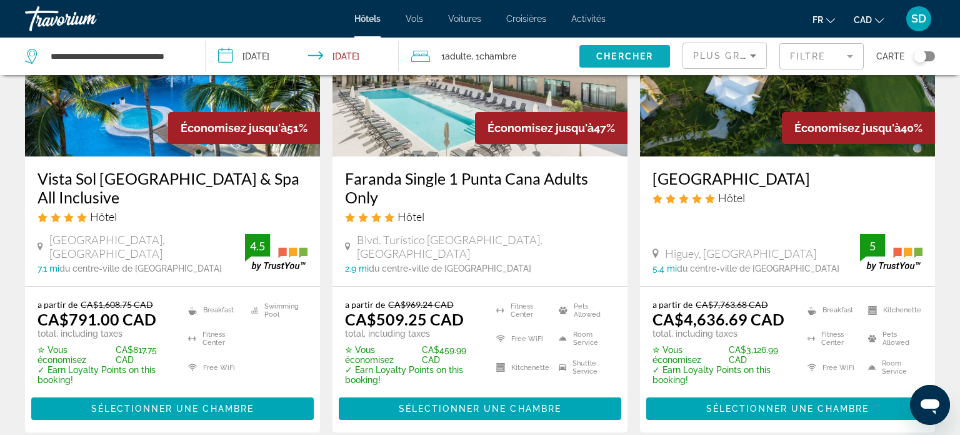
click at [623, 53] on span "Chercher" at bounding box center [625, 56] width 57 height 10
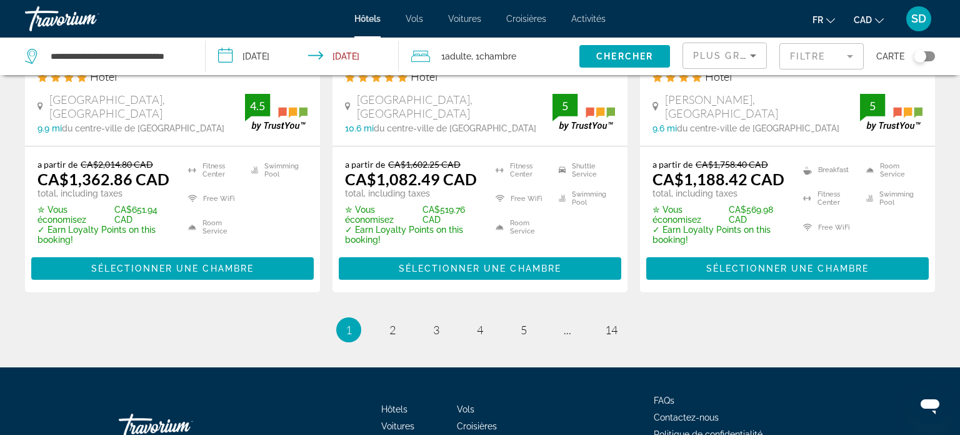
scroll to position [1833, 0]
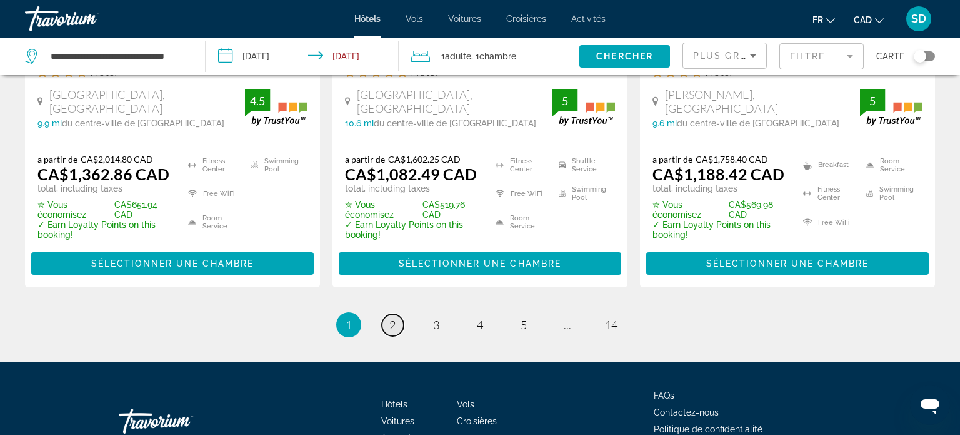
click at [390, 318] on span "2" at bounding box center [393, 325] width 6 height 14
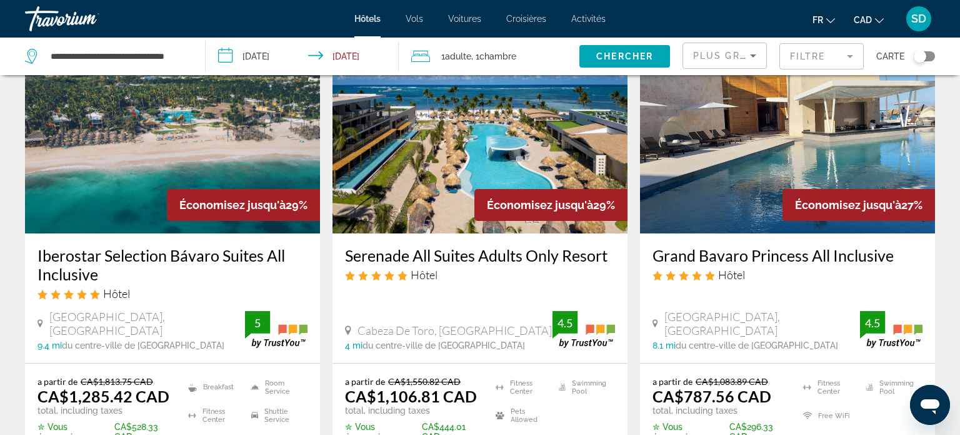
scroll to position [609, 0]
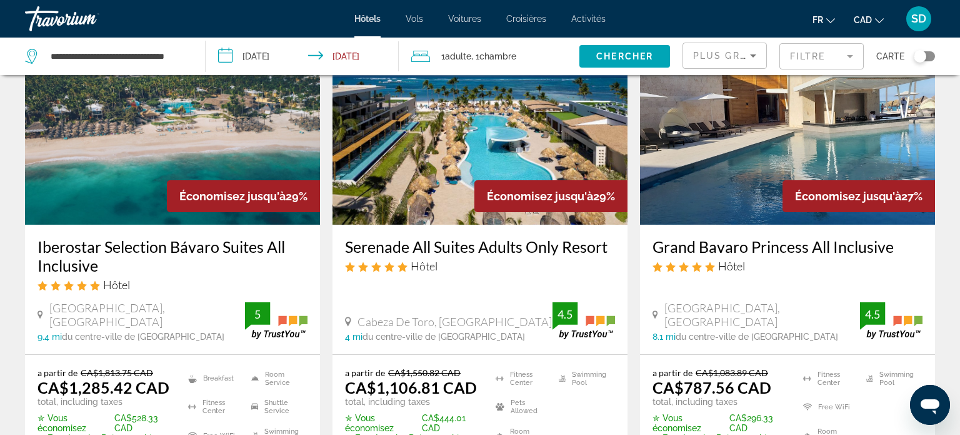
click at [450, 185] on img "Main content" at bounding box center [480, 124] width 295 height 200
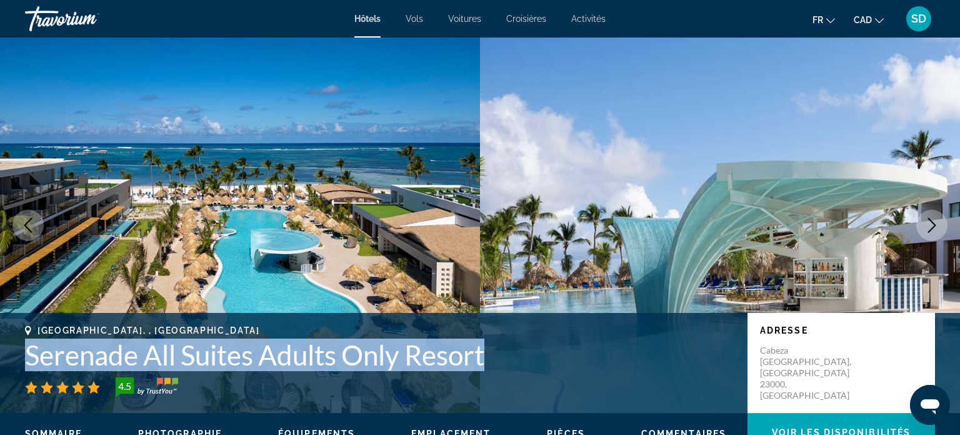
drag, startPoint x: 511, startPoint y: 358, endPoint x: 28, endPoint y: 351, distance: 482.8
click at [28, 351] on h1 "Serenade All Suites Adults Only Resort" at bounding box center [380, 354] width 710 height 33
copy h1 "Serenade All Suites Adults Only Resort"
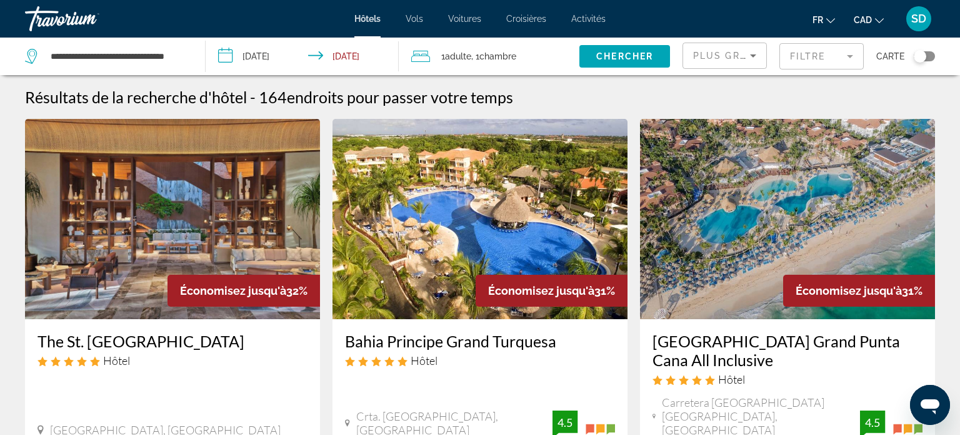
click at [427, 63] on icon "Travelers: 1 adult, 0 children" at bounding box center [420, 56] width 19 height 15
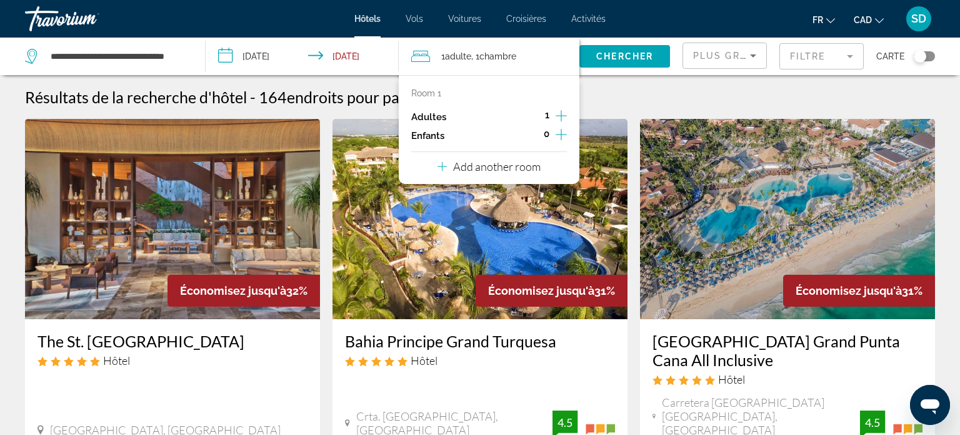
click at [563, 111] on icon "Increment adults" at bounding box center [561, 115] width 11 height 15
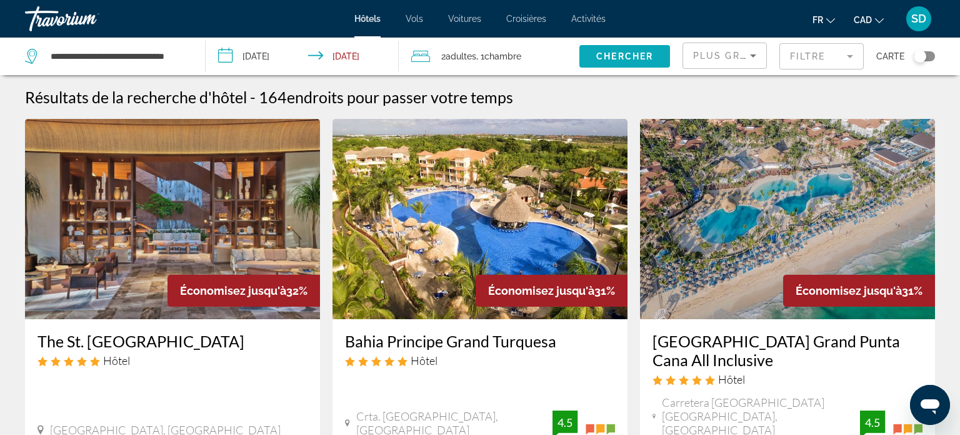
click at [619, 51] on span "Chercher" at bounding box center [625, 56] width 57 height 10
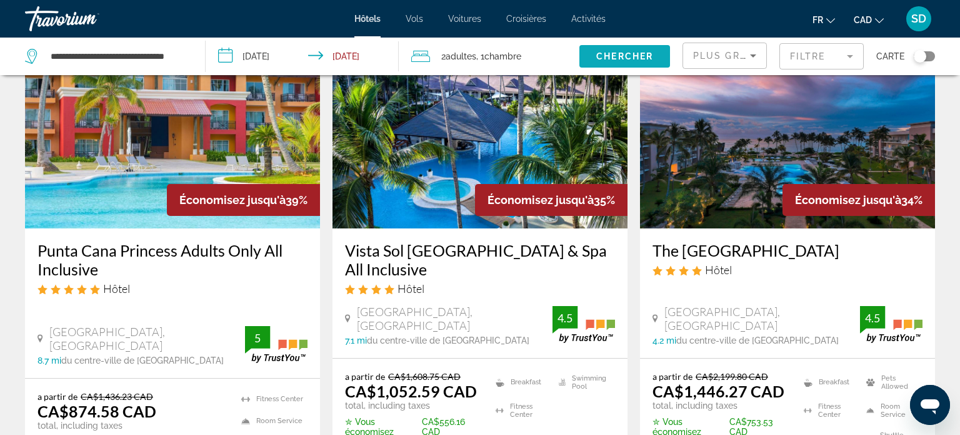
scroll to position [583, 0]
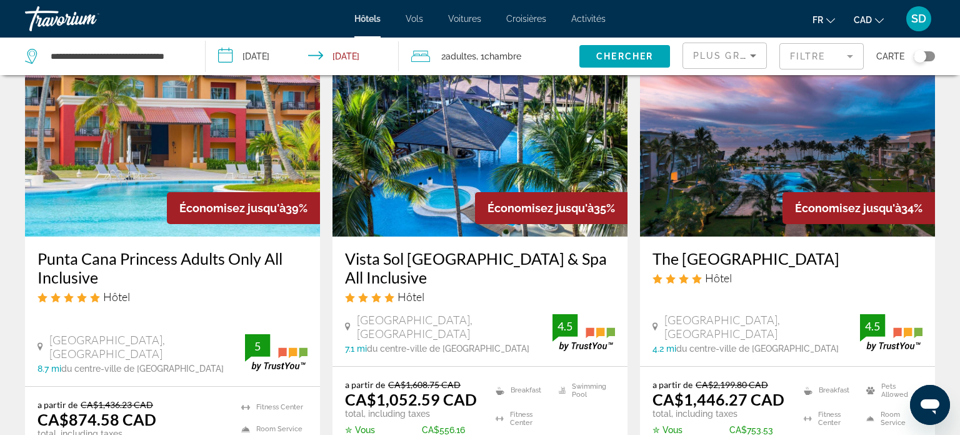
click at [89, 249] on h3 "Punta Cana Princess Adults Only All Inclusive" at bounding box center [173, 268] width 270 height 38
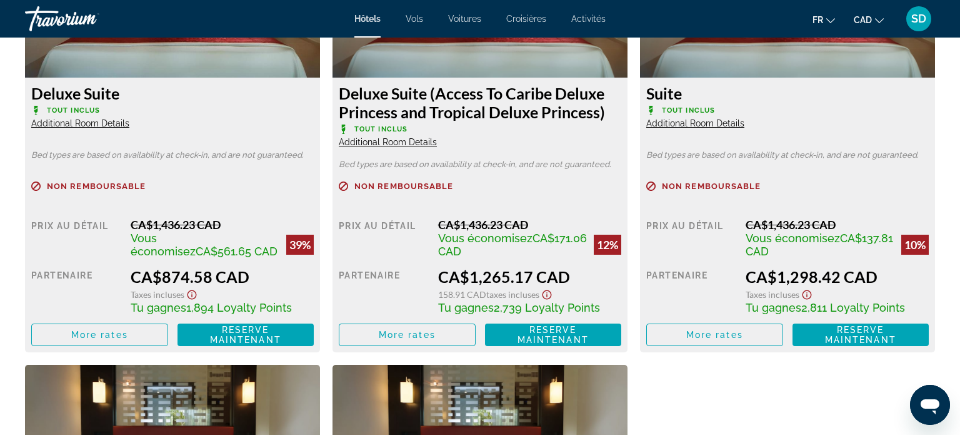
scroll to position [1850, 0]
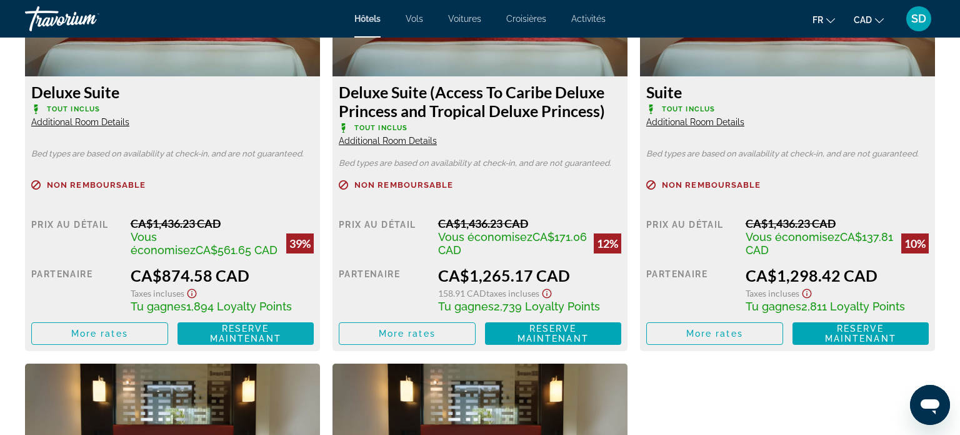
click at [227, 330] on span "Reserve maintenant" at bounding box center [245, 333] width 71 height 20
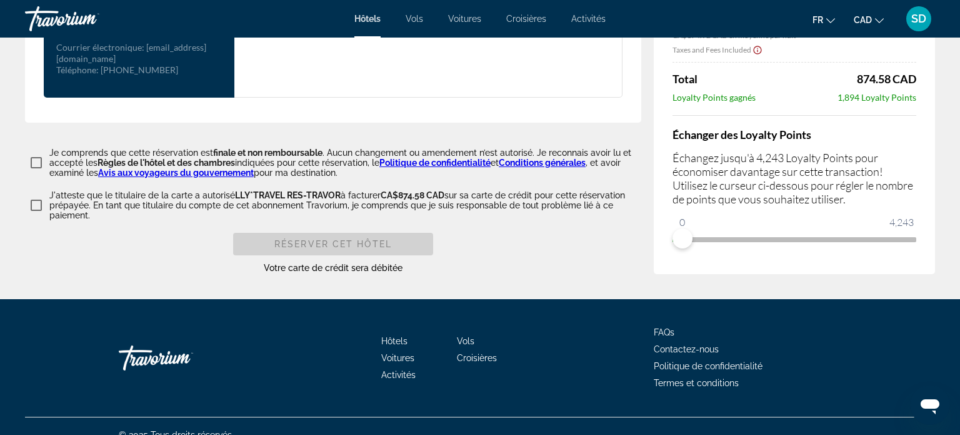
scroll to position [1833, 0]
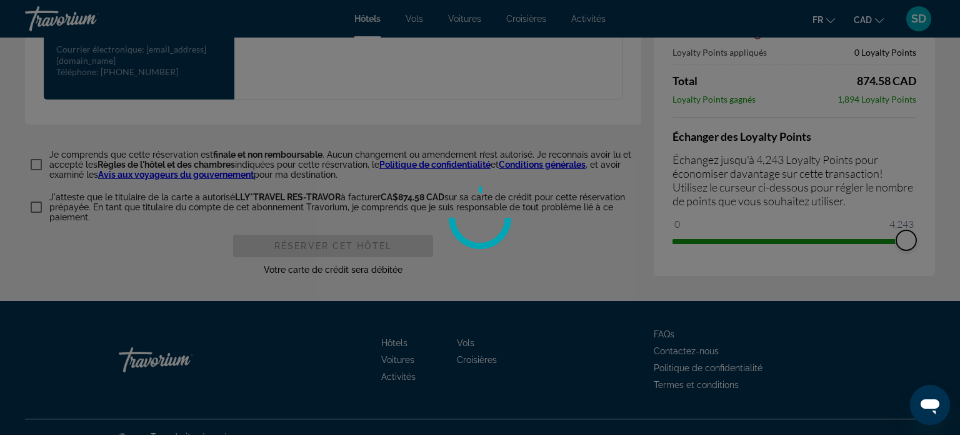
drag, startPoint x: 678, startPoint y: 232, endPoint x: 959, endPoint y: 51, distance: 333.4
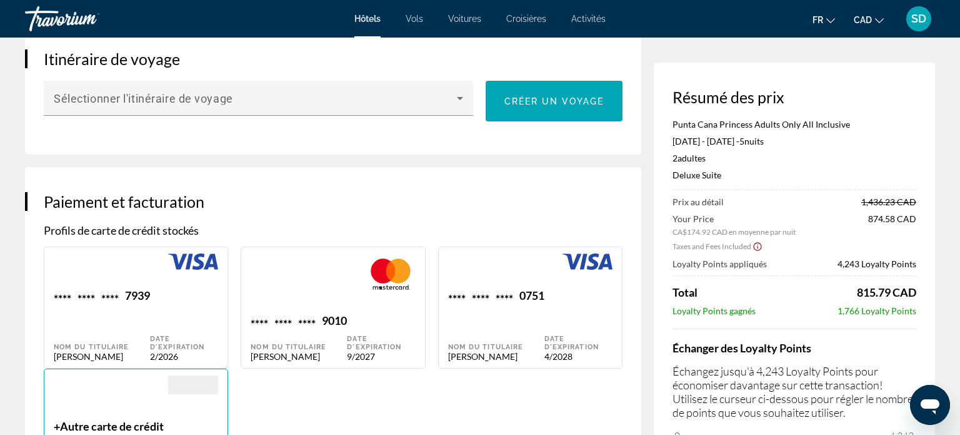
scroll to position [770, 0]
click at [541, 300] on div "0751" at bounding box center [532, 296] width 25 height 17
type input "*********"
type input "******"
type input "**********"
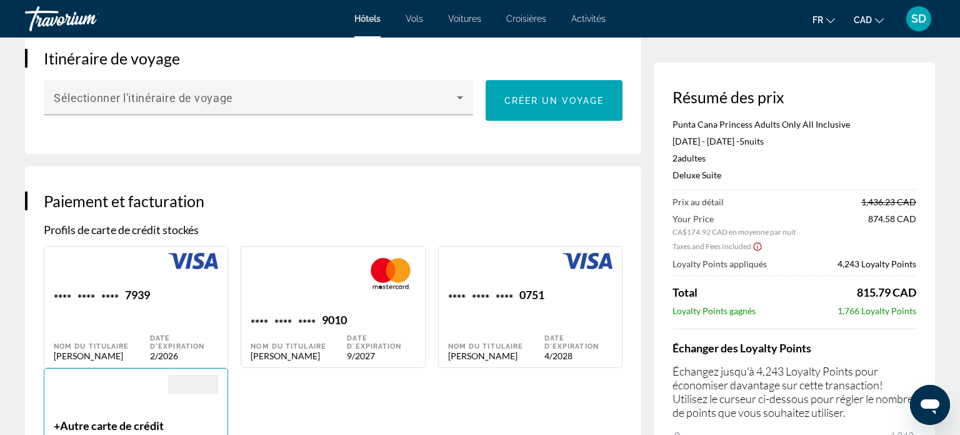
type input "*****"
type input "*********"
type input "******"
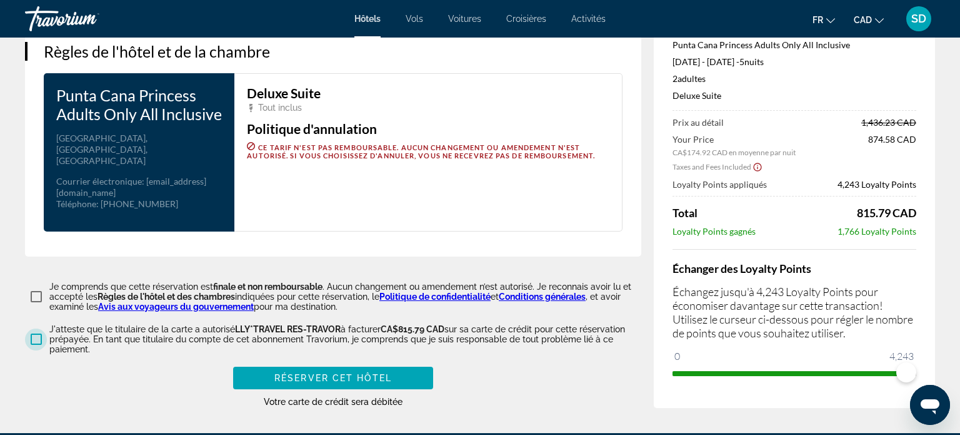
scroll to position [1675, 0]
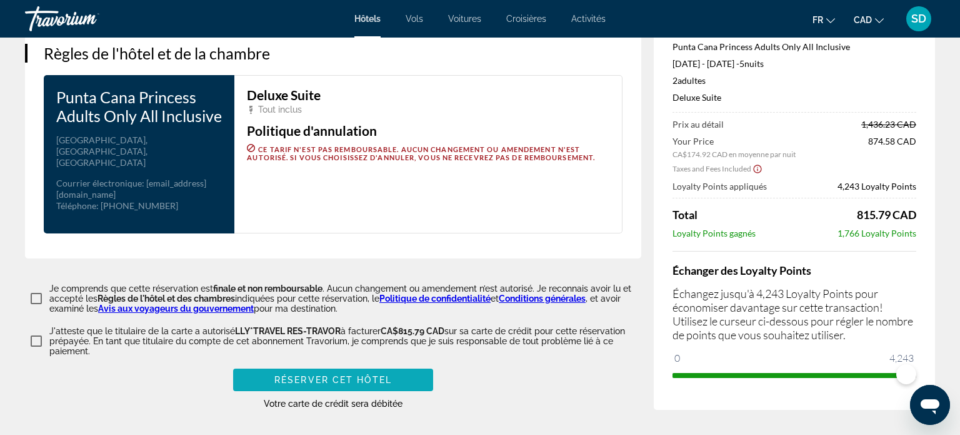
click at [306, 375] on span "Réserver cet hôtel" at bounding box center [334, 380] width 118 height 10
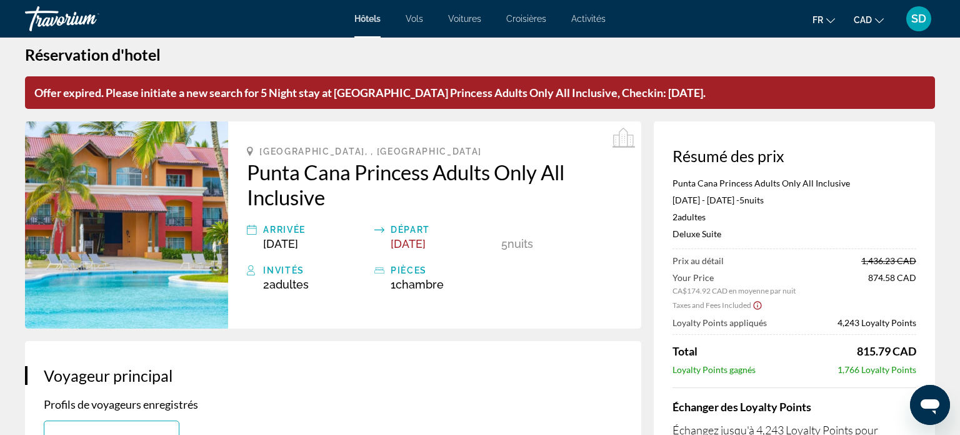
scroll to position [0, 0]
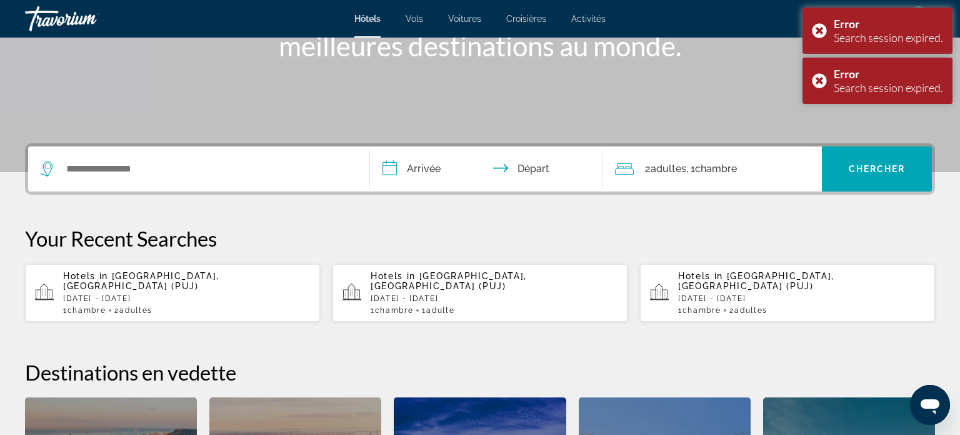
scroll to position [189, 0]
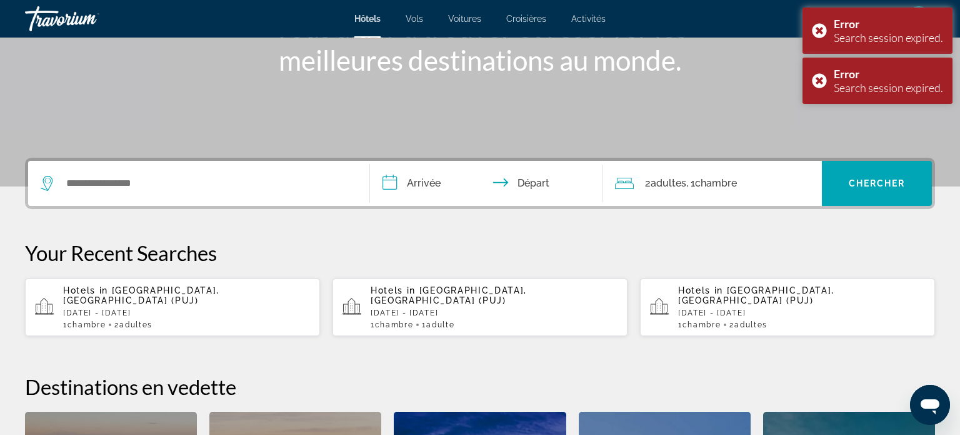
click at [180, 308] on p "[DATE] - [DATE]" at bounding box center [186, 312] width 247 height 9
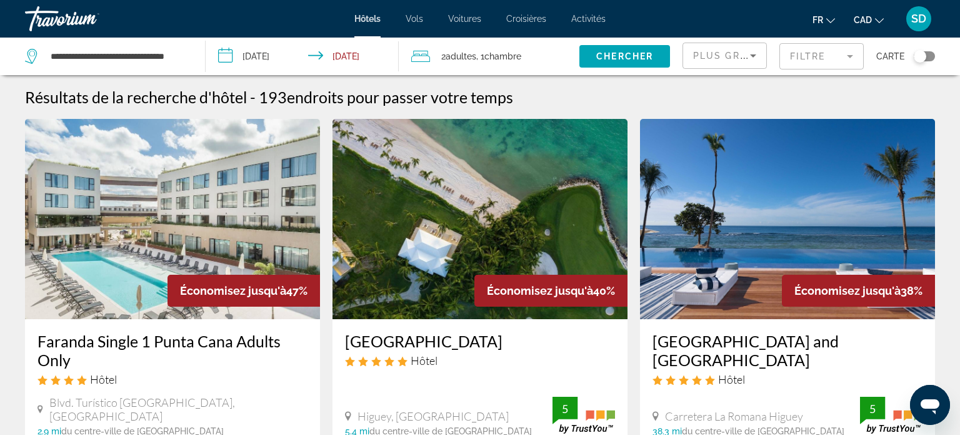
click at [787, 50] on mat-form-field "Filtre" at bounding box center [822, 56] width 84 height 26
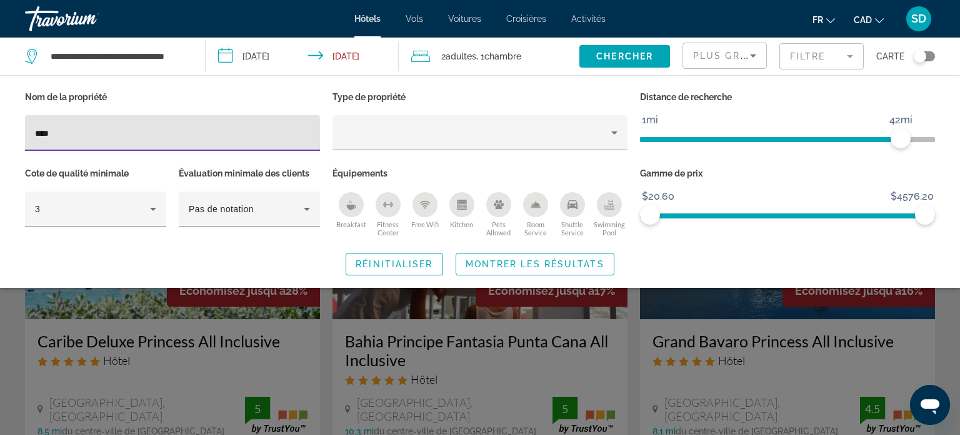
type input "*****"
click at [477, 266] on span "Montrer les résultats" at bounding box center [535, 264] width 139 height 10
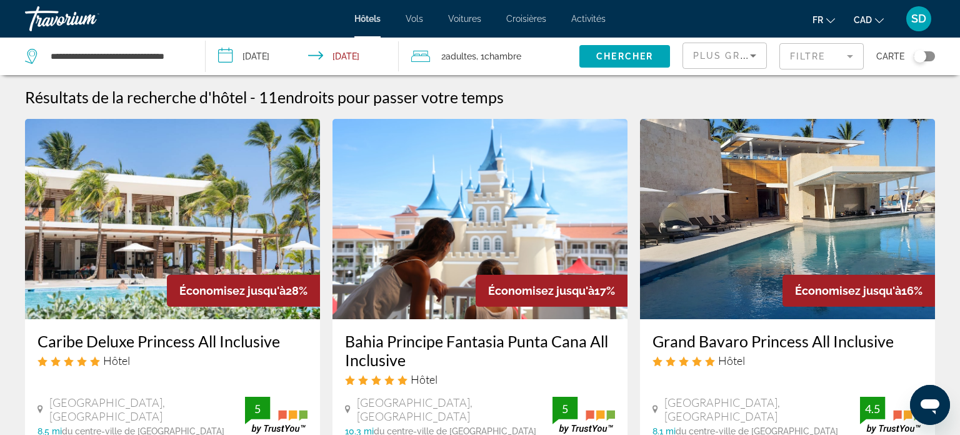
click at [827, 63] on mat-form-field "Filtre" at bounding box center [822, 56] width 84 height 26
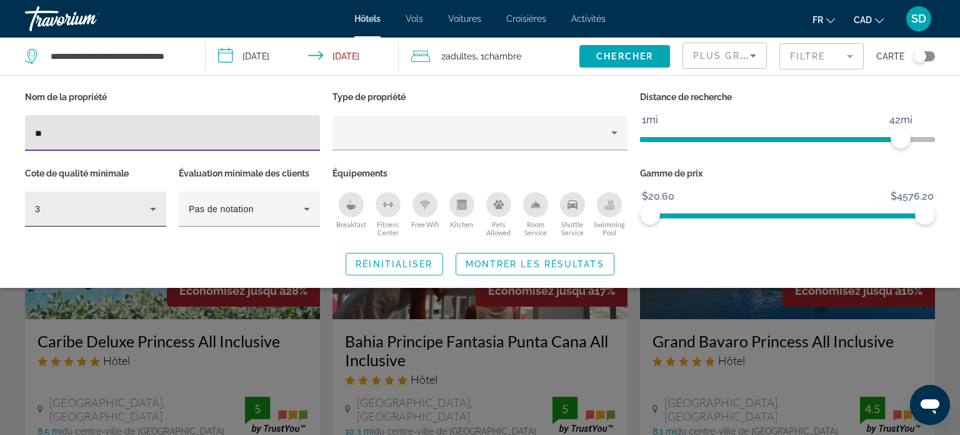
type input "*"
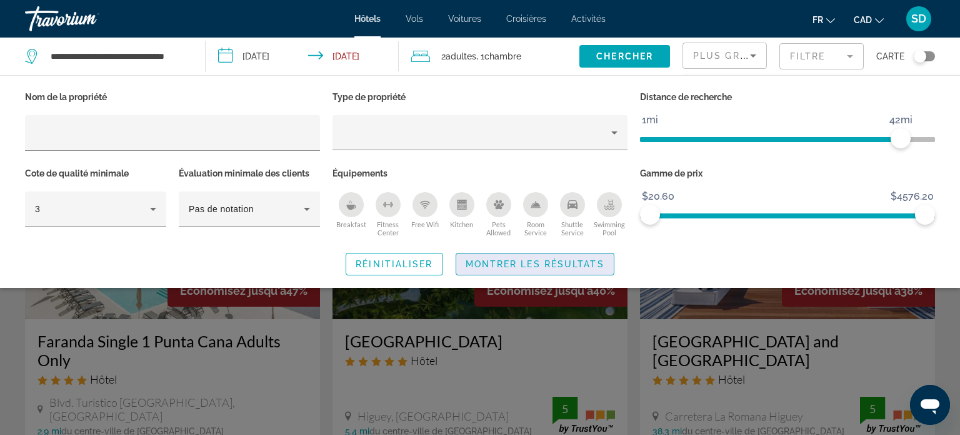
click at [580, 271] on span "Search widget" at bounding box center [535, 264] width 158 height 30
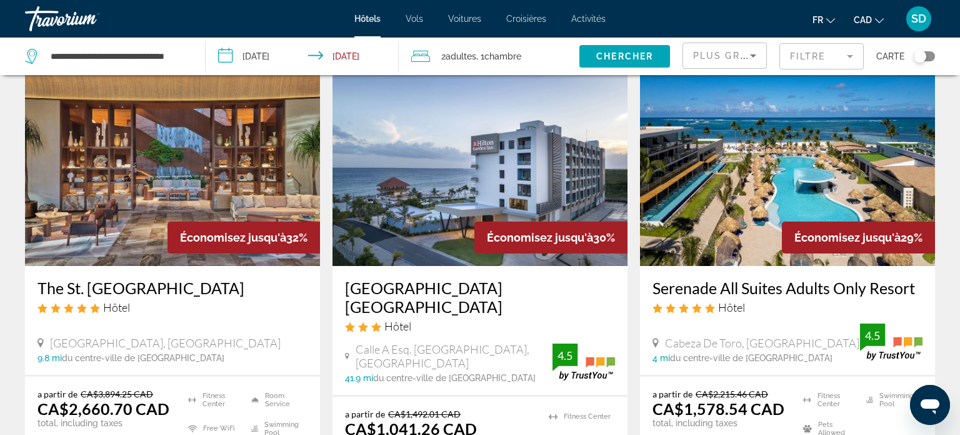
scroll to position [1043, 0]
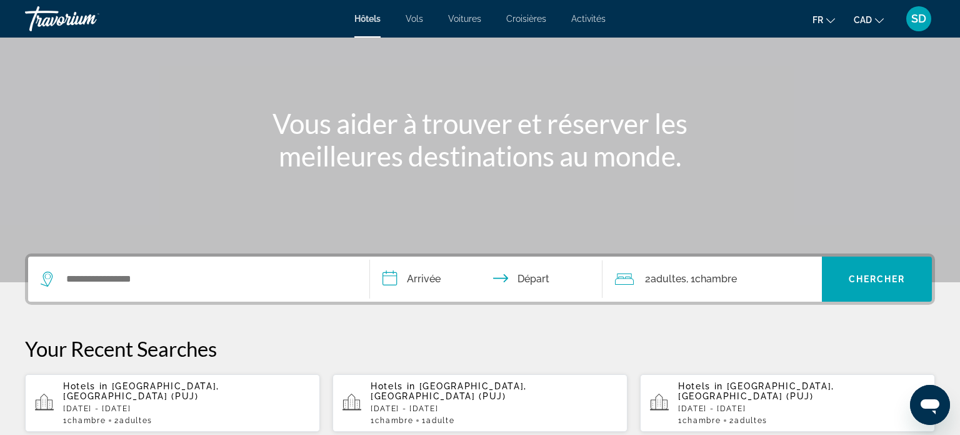
scroll to position [109, 0]
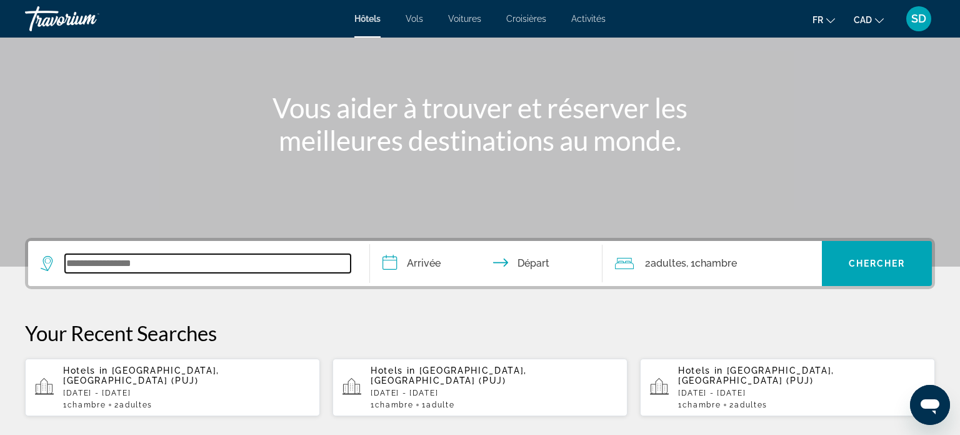
click at [133, 258] on input "Search widget" at bounding box center [208, 263] width 286 height 19
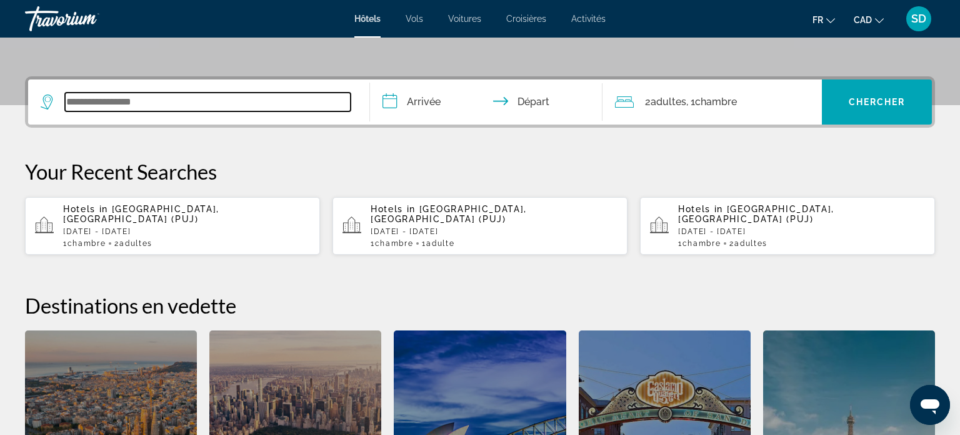
scroll to position [305, 0]
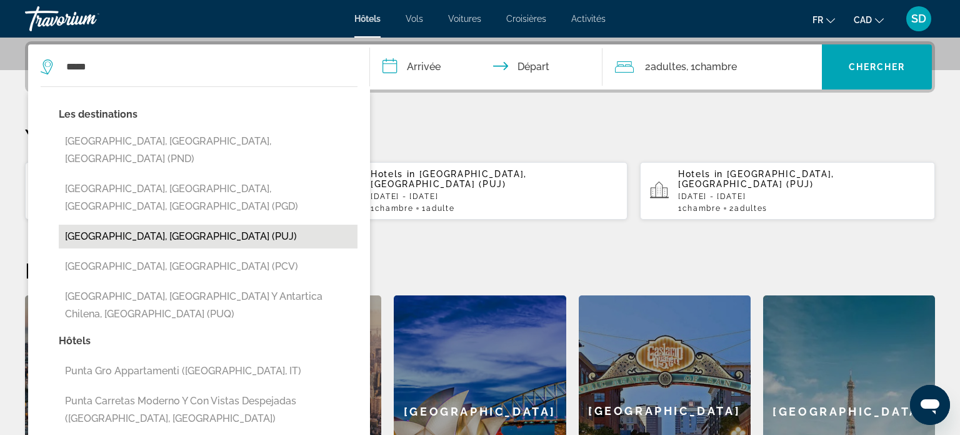
click at [164, 224] on button "[GEOGRAPHIC_DATA], [GEOGRAPHIC_DATA] (PUJ)" at bounding box center [208, 236] width 299 height 24
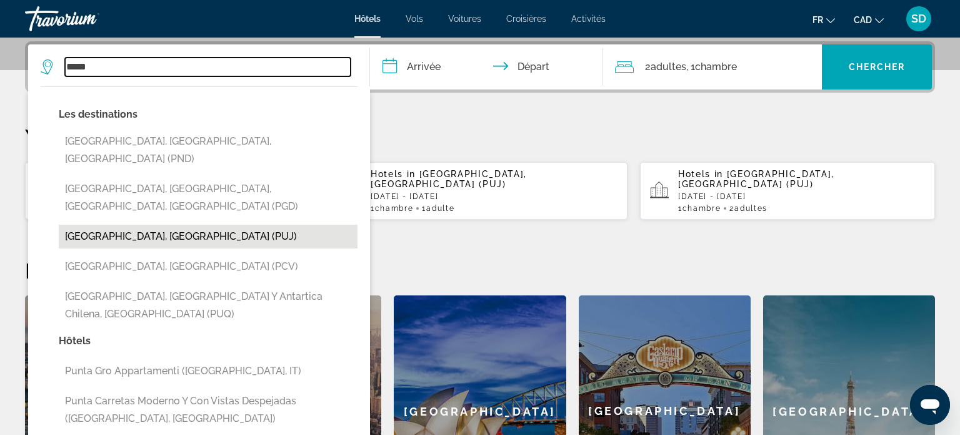
type input "**********"
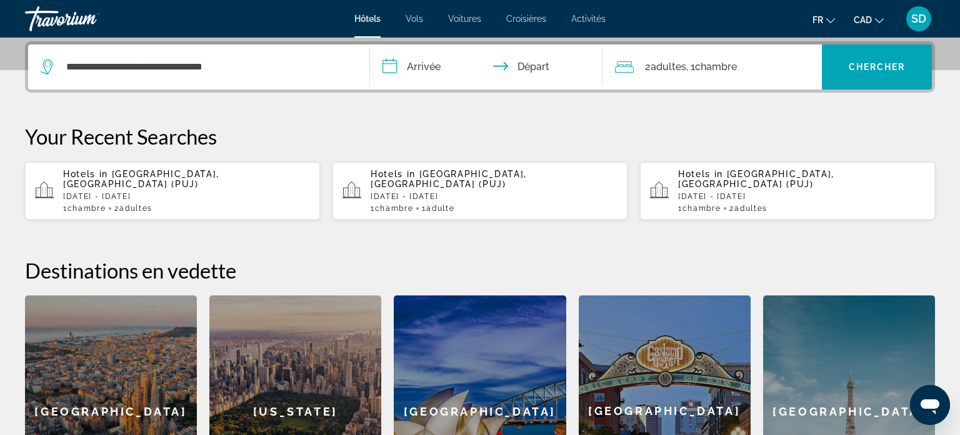
click at [441, 69] on input "**********" at bounding box center [489, 68] width 238 height 49
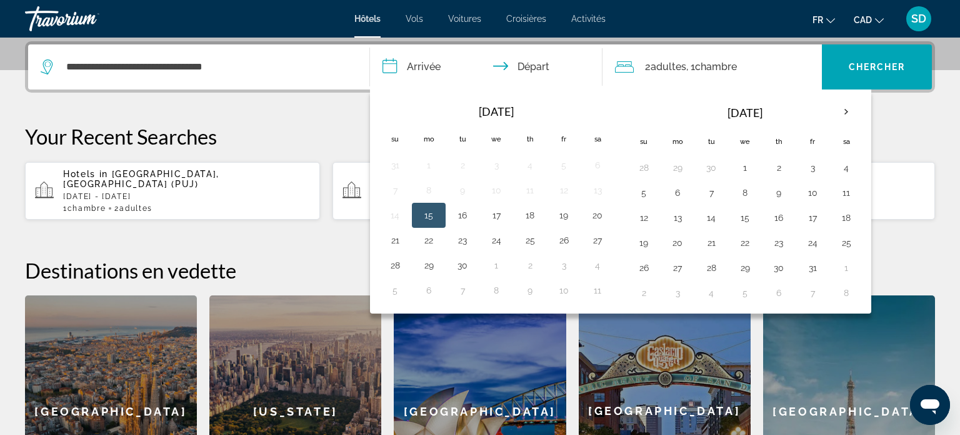
click at [436, 208] on button "15" at bounding box center [429, 215] width 20 height 18
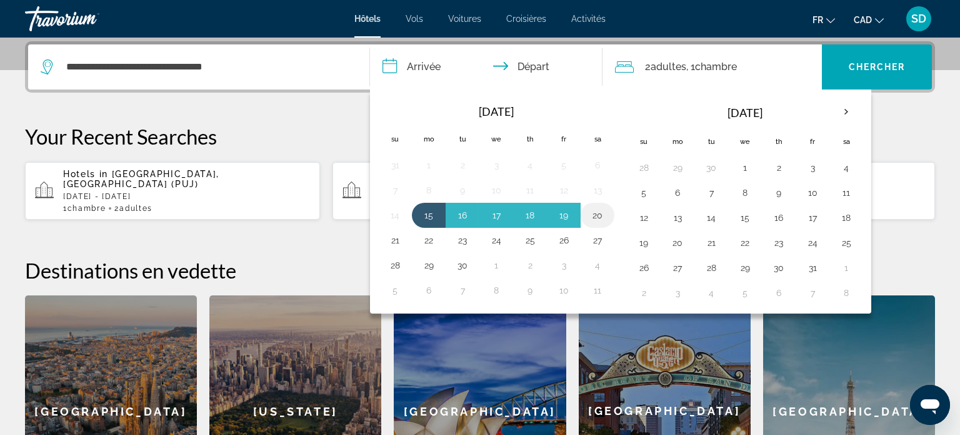
click at [594, 209] on button "20" at bounding box center [598, 215] width 20 height 18
type input "**********"
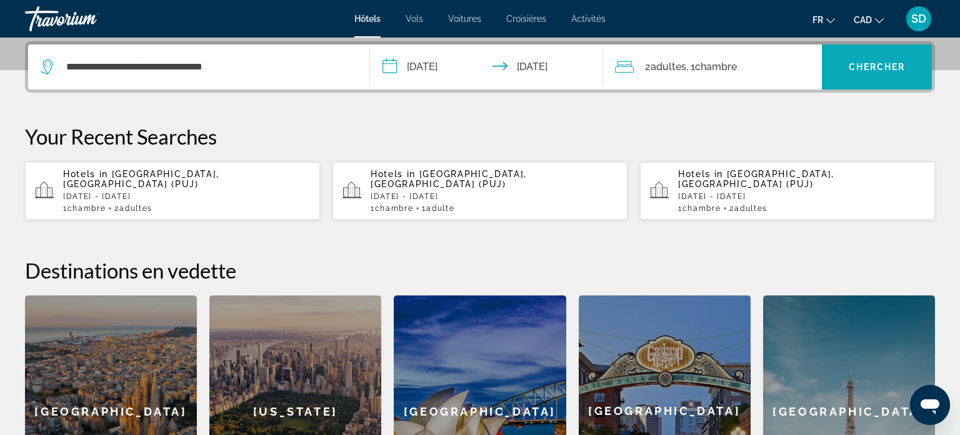
click at [838, 64] on span "Search widget" at bounding box center [877, 67] width 110 height 30
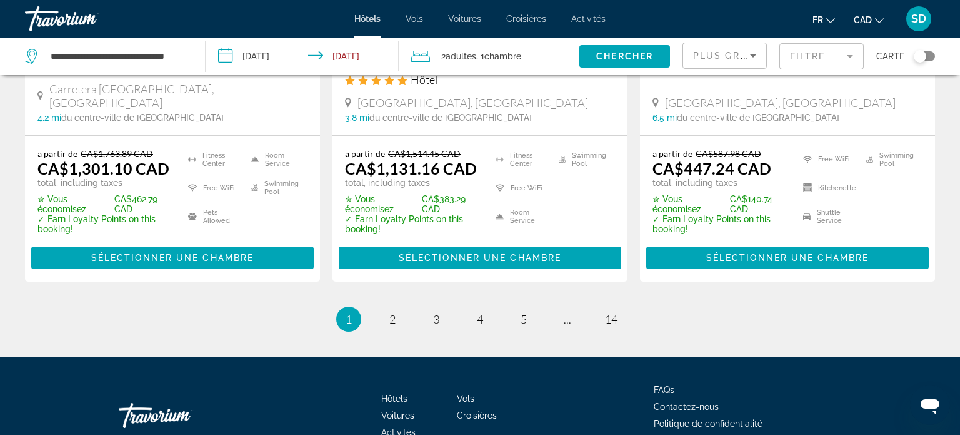
scroll to position [1802, 0]
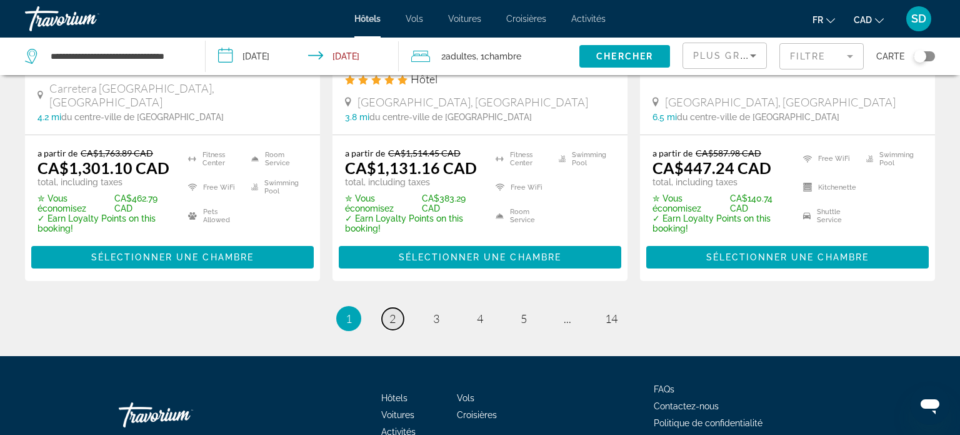
click at [398, 308] on link "page 2" at bounding box center [393, 319] width 22 height 22
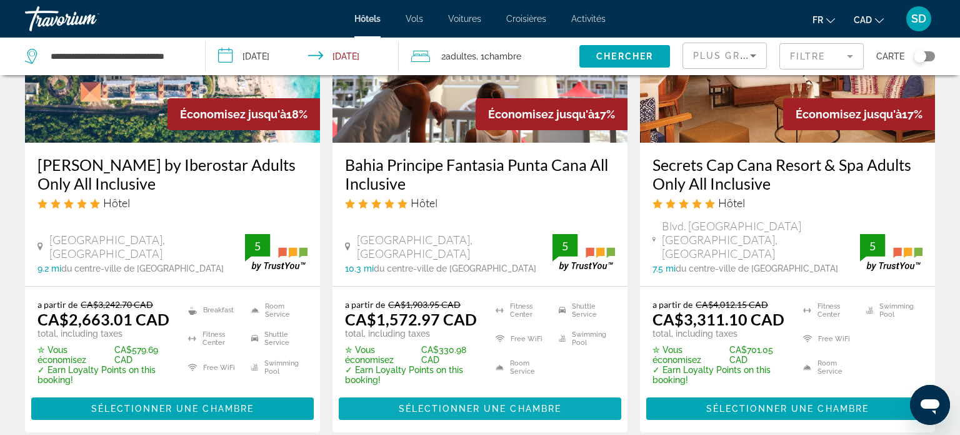
scroll to position [1735, 0]
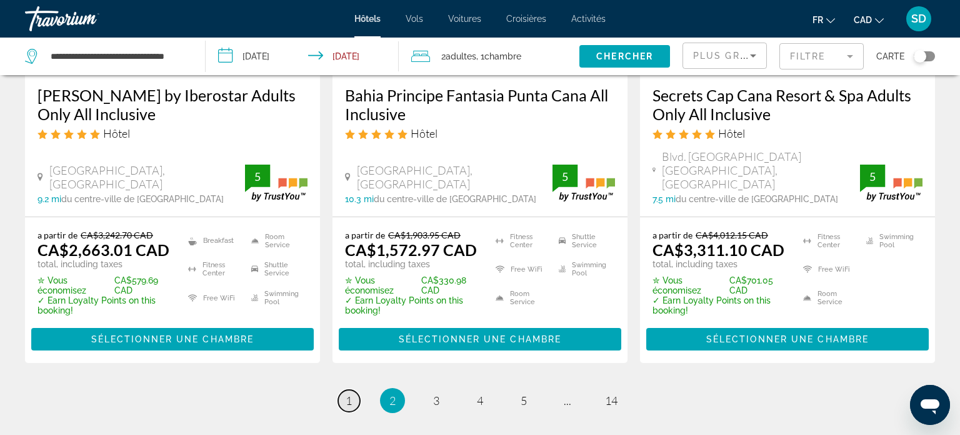
click at [349, 393] on span "1" at bounding box center [349, 400] width 6 height 14
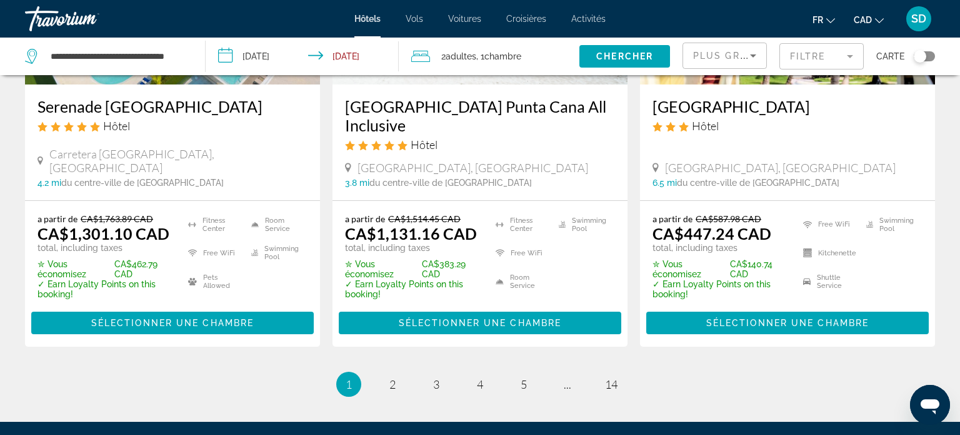
scroll to position [1750, 0]
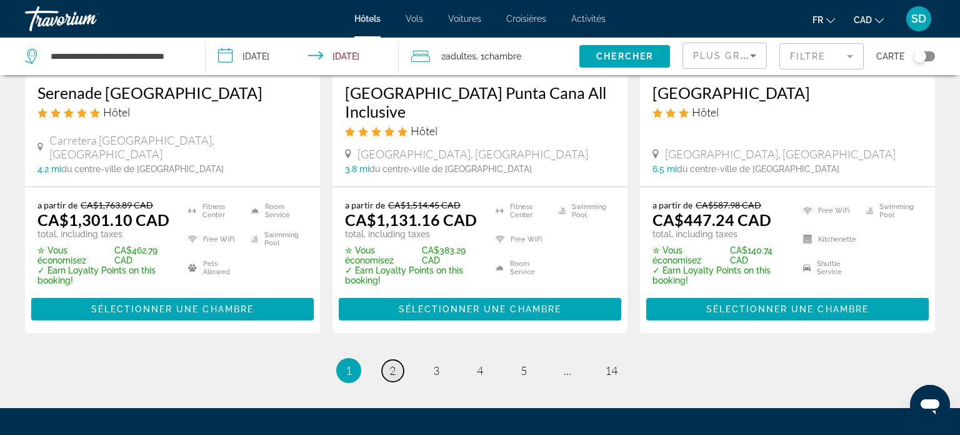
click at [391, 363] on span "2" at bounding box center [393, 370] width 6 height 14
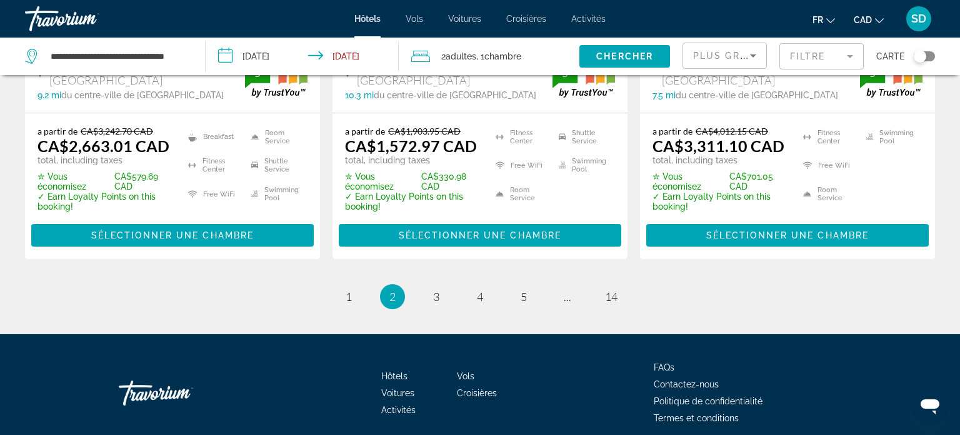
scroll to position [1840, 0]
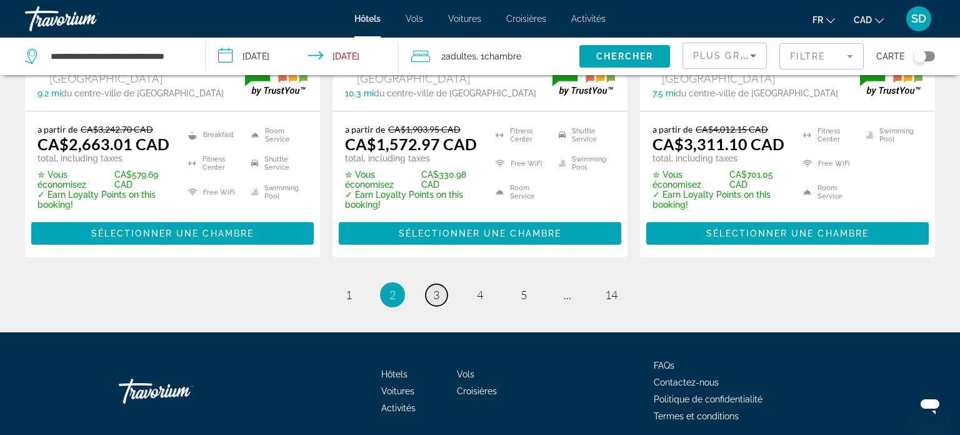
click at [430, 284] on link "page 3" at bounding box center [437, 295] width 22 height 22
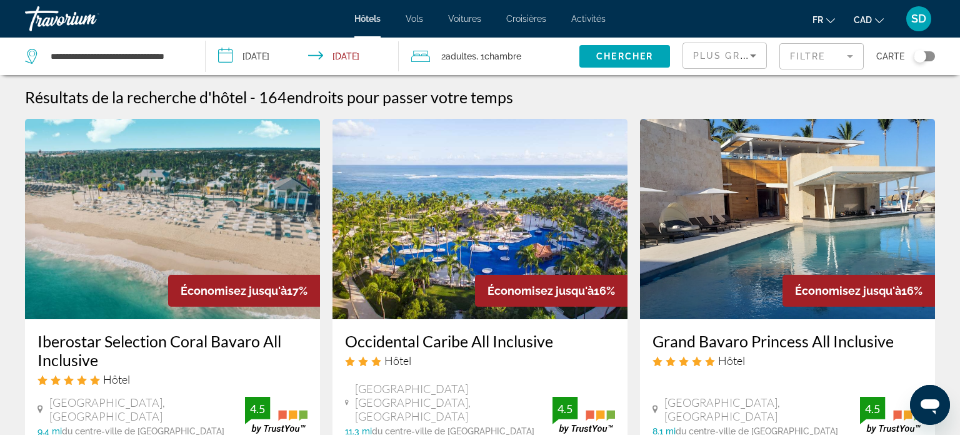
click at [468, 48] on span "2 Adulte Adultes" at bounding box center [458, 57] width 35 height 18
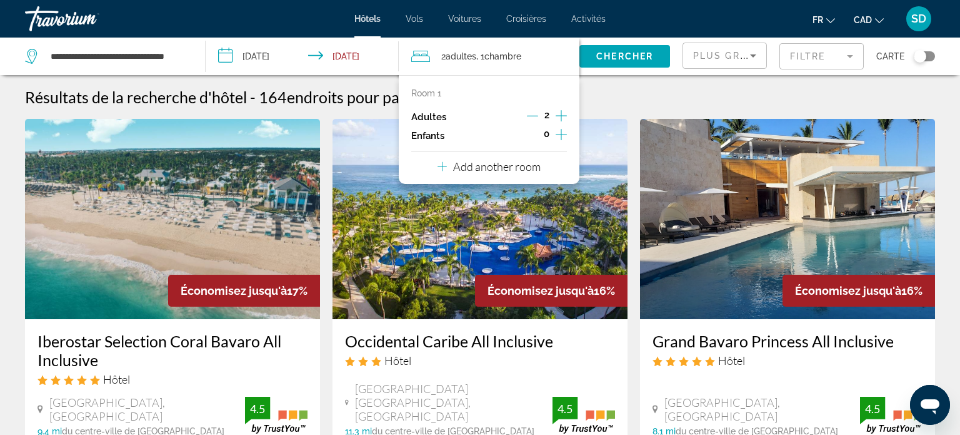
click at [528, 114] on icon "Decrement adults" at bounding box center [532, 115] width 11 height 11
click at [619, 64] on span "Search widget" at bounding box center [625, 56] width 91 height 30
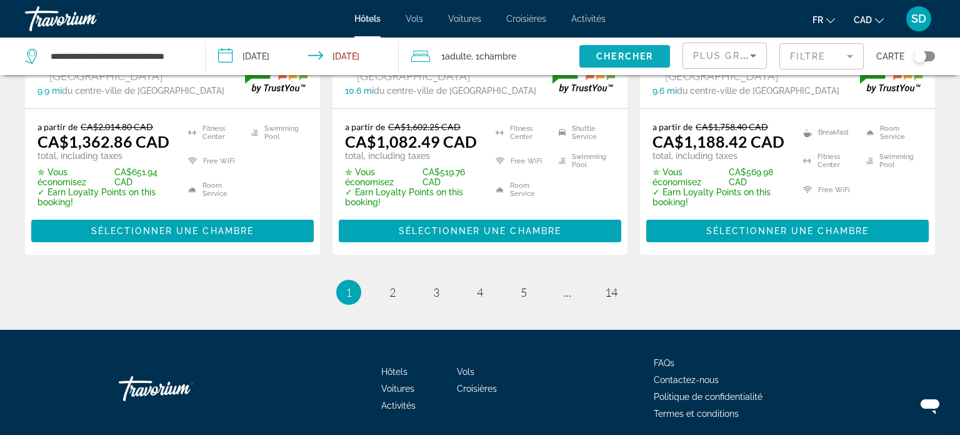
scroll to position [1870, 0]
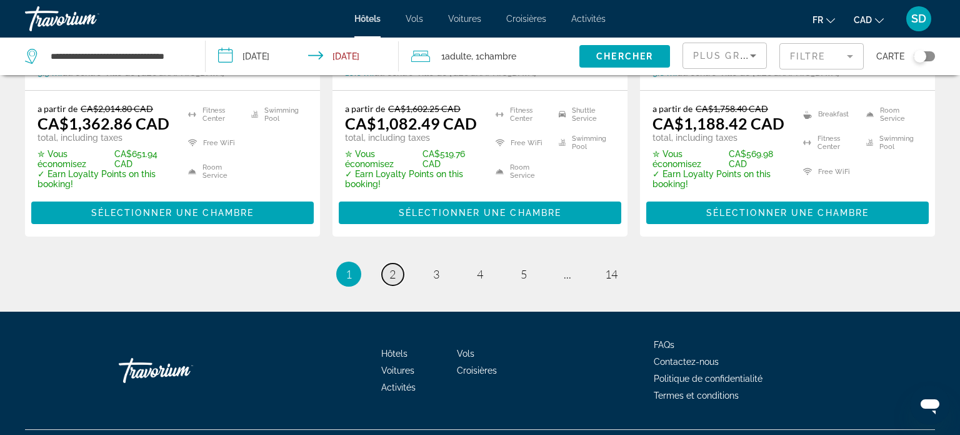
click at [395, 267] on span "2" at bounding box center [393, 274] width 6 height 14
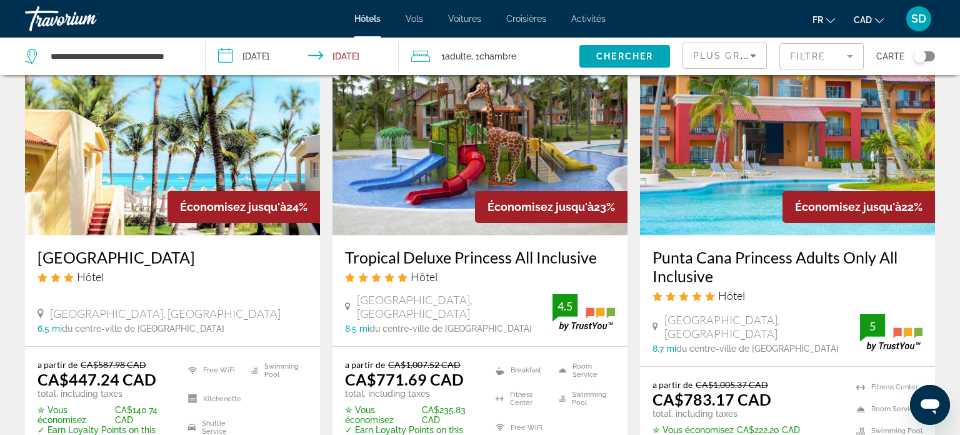
scroll to position [1605, 0]
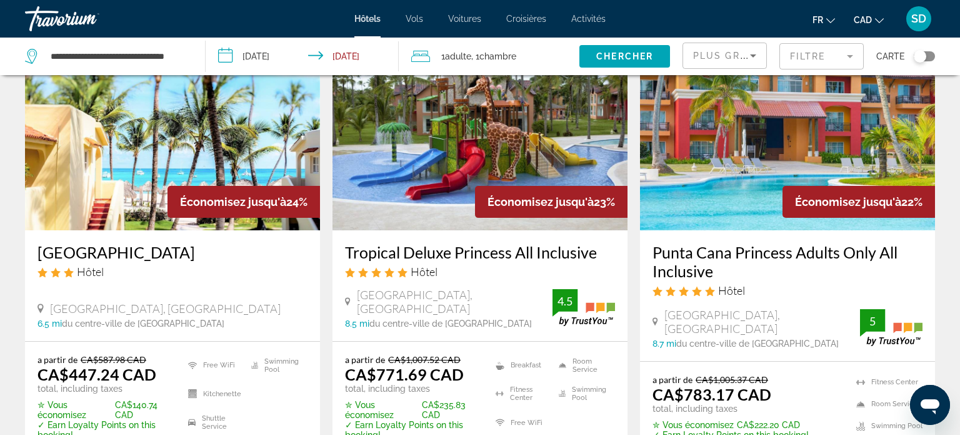
click at [769, 200] on img "Main content" at bounding box center [787, 130] width 295 height 200
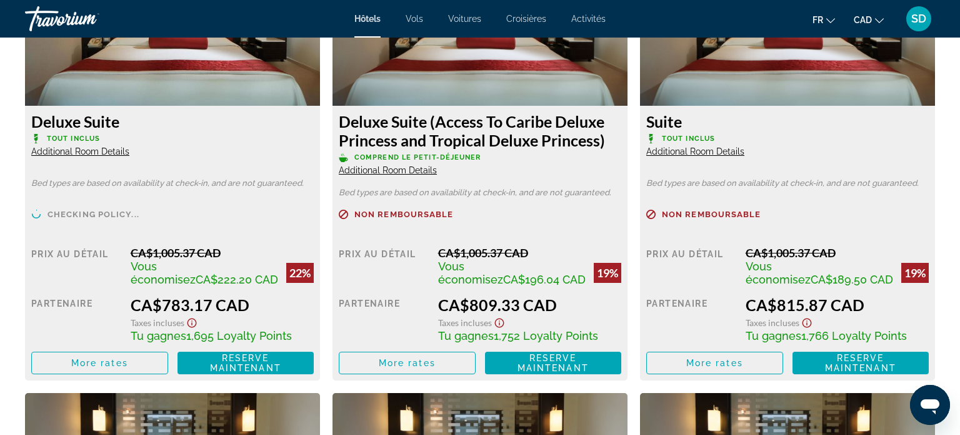
scroll to position [1821, 0]
click at [139, 228] on span "Une information important" at bounding box center [118, 228] width 143 height 8
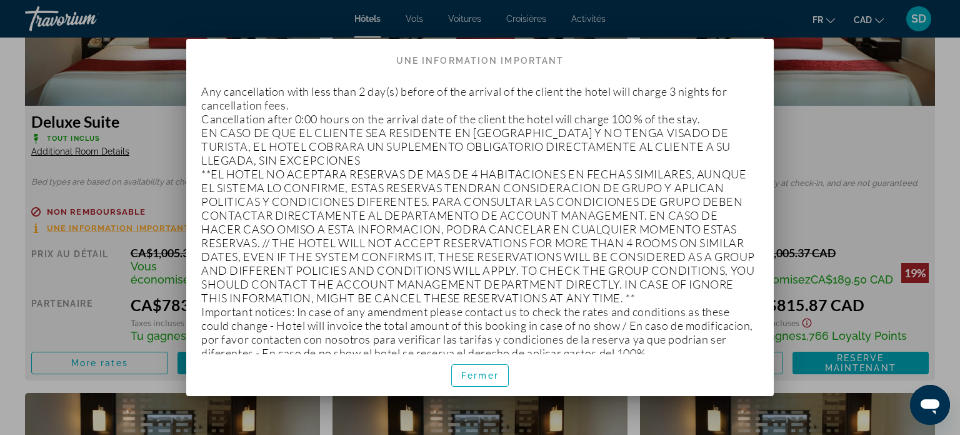
scroll to position [0, 0]
click at [466, 376] on span "Fermer" at bounding box center [480, 375] width 38 height 10
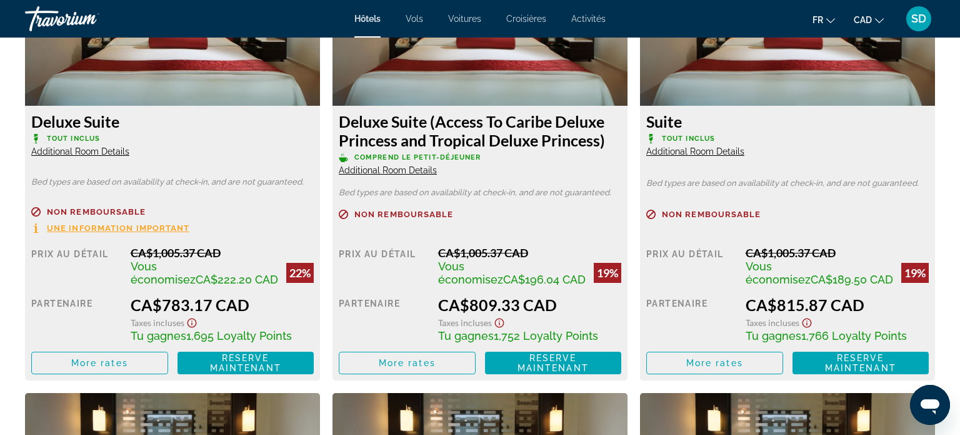
scroll to position [1821, 0]
click at [230, 363] on span "Reserve maintenant" at bounding box center [245, 363] width 71 height 20
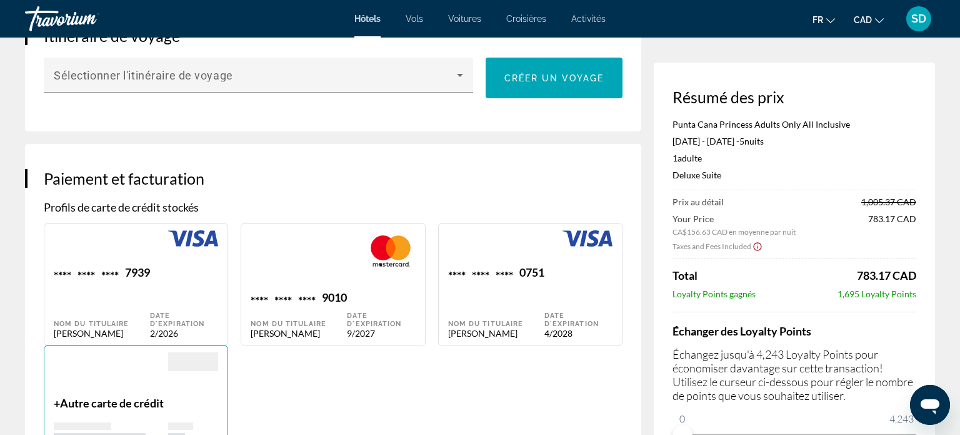
scroll to position [790, 0]
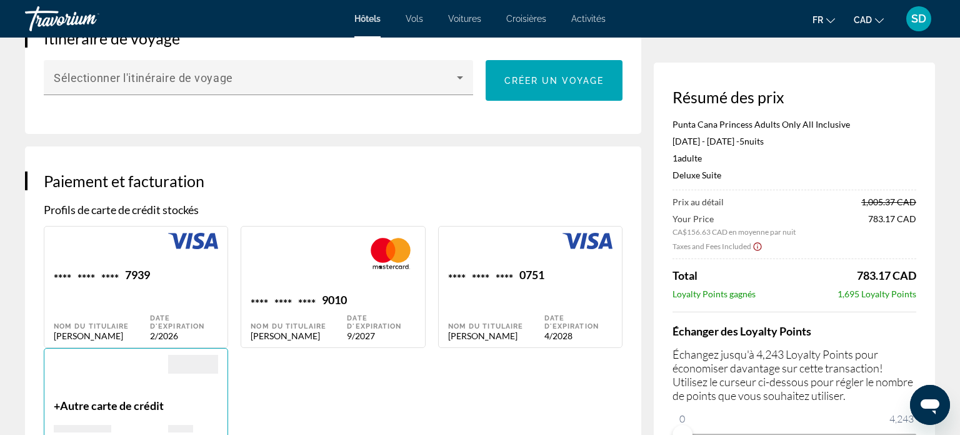
click at [511, 270] on span "****" at bounding box center [505, 276] width 18 height 17
type input "*********"
type input "******"
type input "**********"
type input "*****"
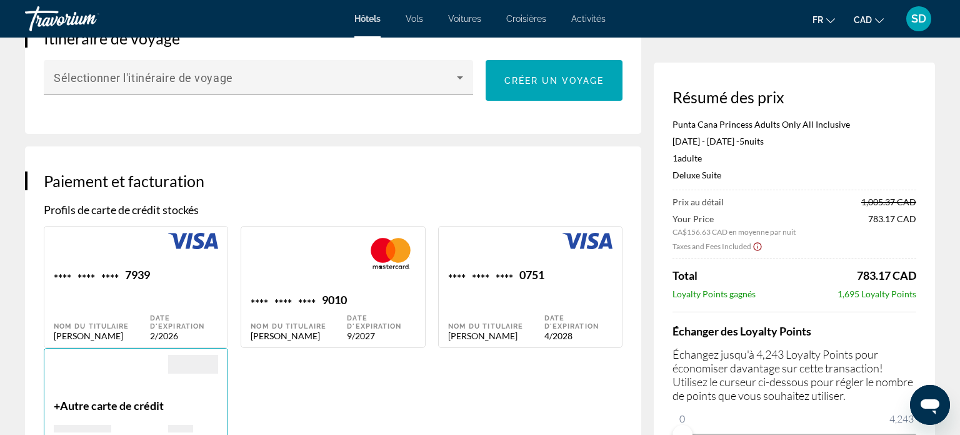
type input "*********"
type input "******"
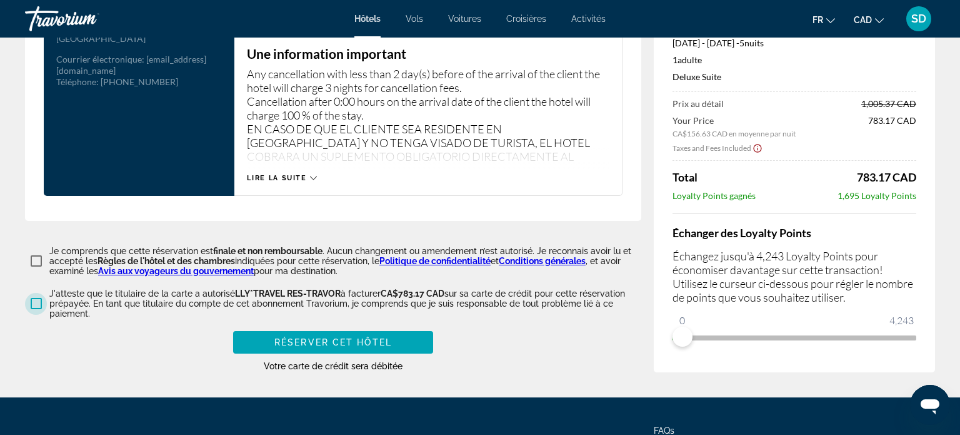
scroll to position [1804, 0]
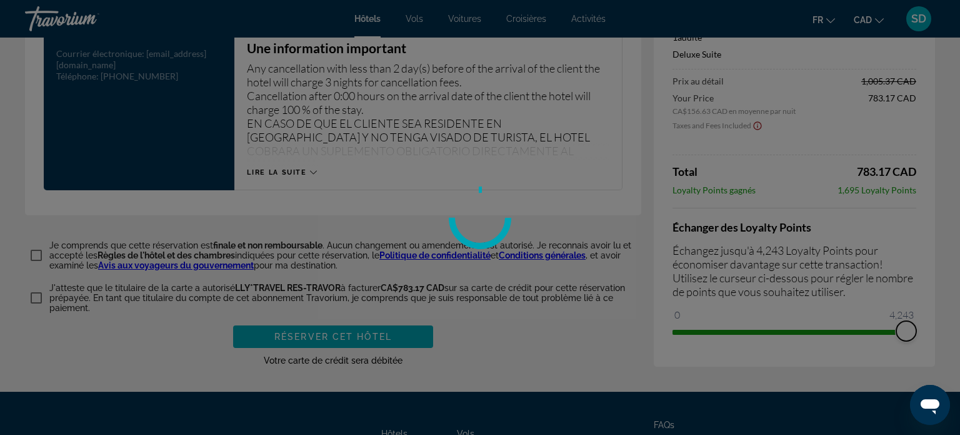
drag, startPoint x: 685, startPoint y: 329, endPoint x: 960, endPoint y: 299, distance: 276.8
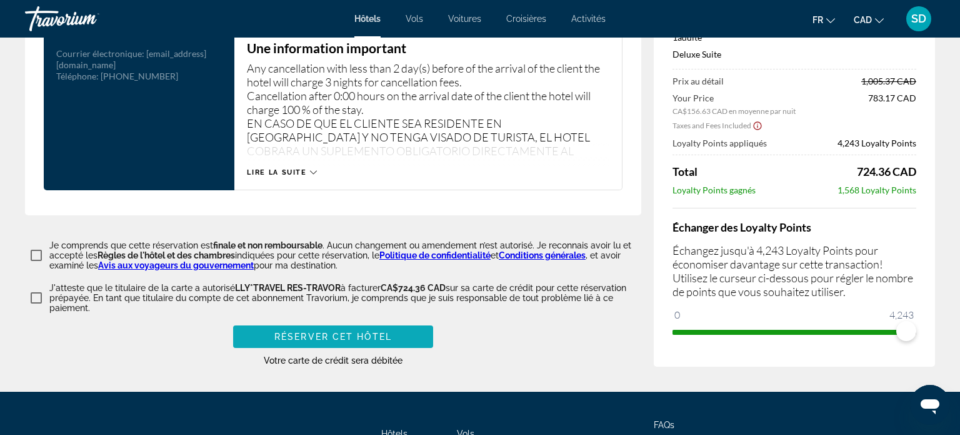
click at [344, 337] on span "Réserver cet hôtel" at bounding box center [334, 336] width 118 height 10
